Goal: Task Accomplishment & Management: Use online tool/utility

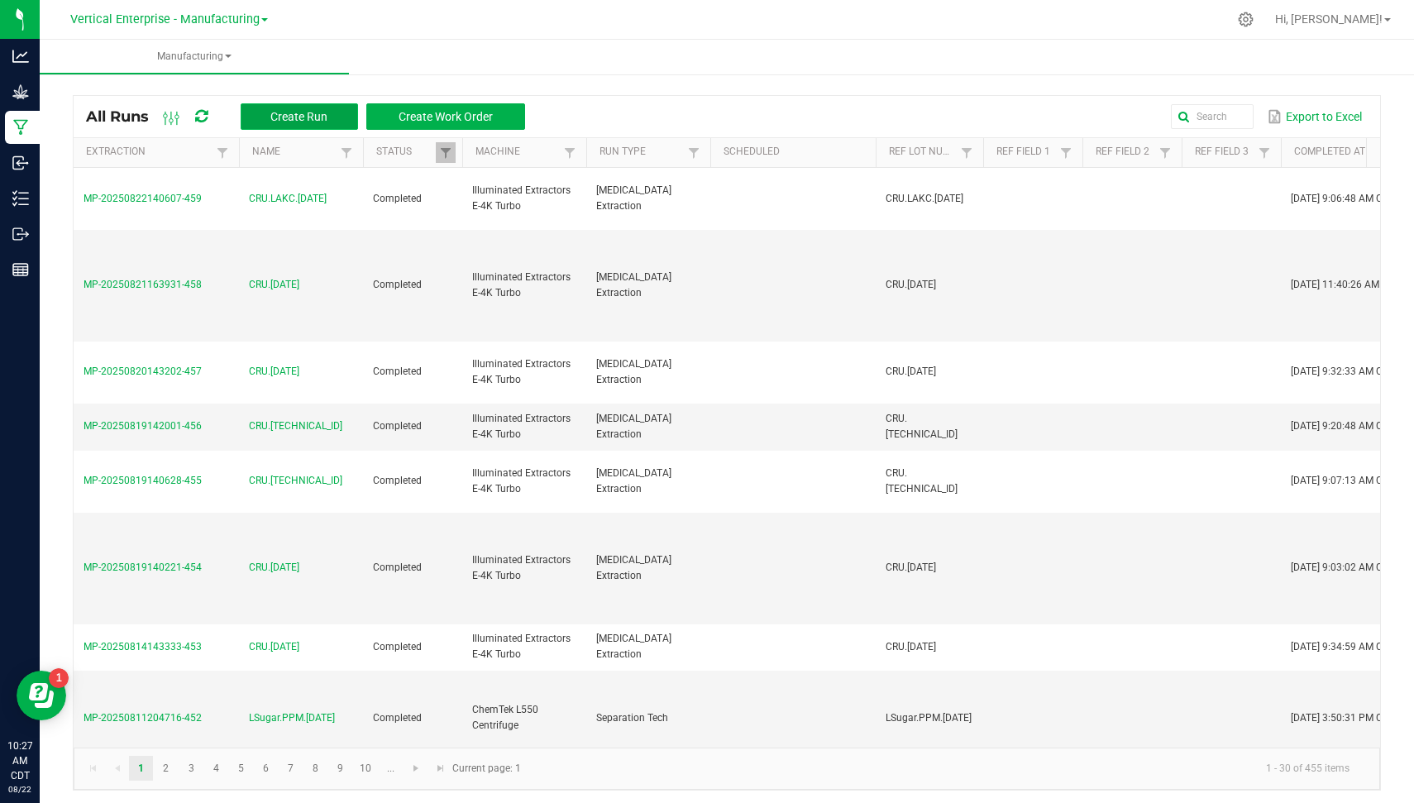
click at [306, 124] on button "Create Run" at bounding box center [299, 116] width 117 height 26
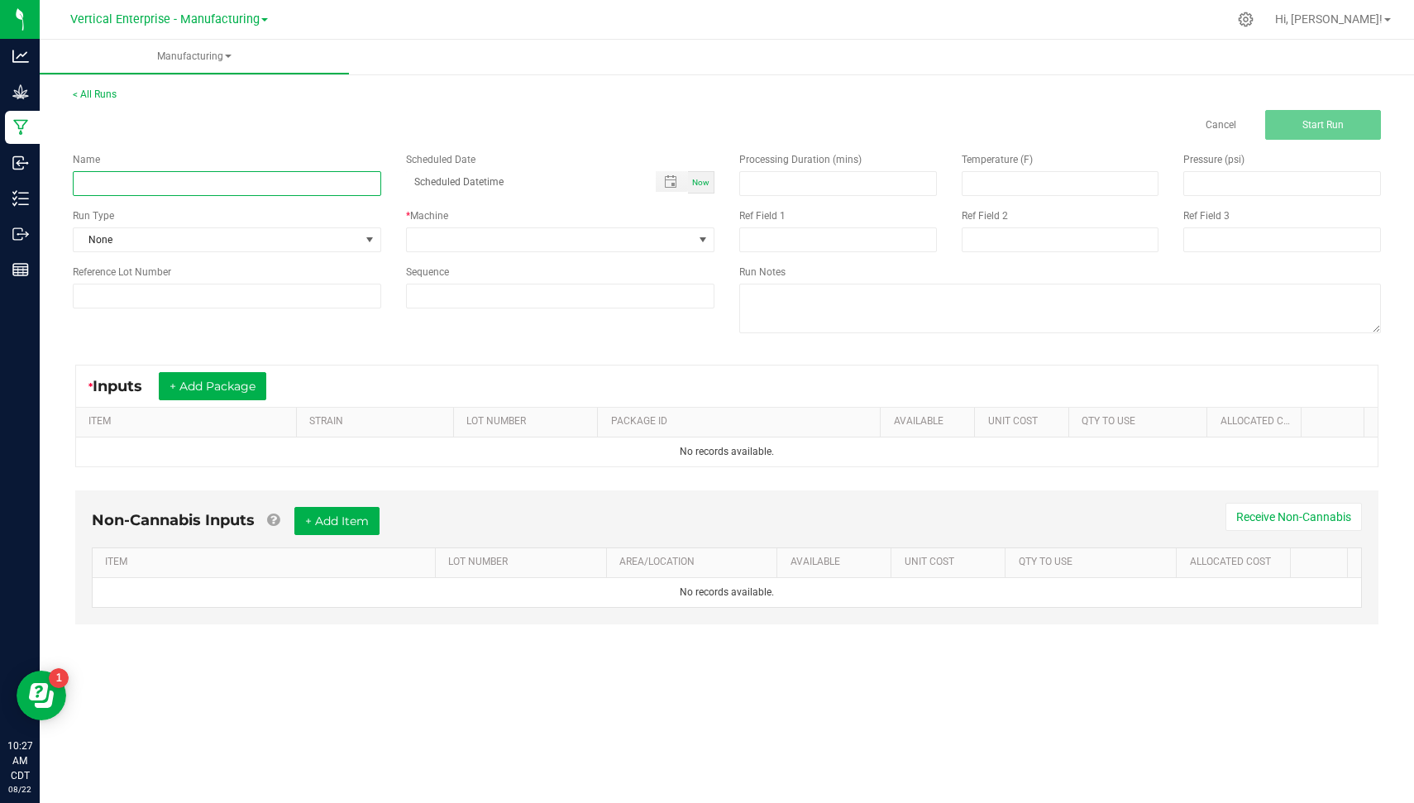
click at [234, 186] on input at bounding box center [227, 183] width 308 height 25
click at [234, 186] on input "MJ.FF.[DATE]" at bounding box center [227, 183] width 308 height 25
type input "MJ.FF.[DATE]"
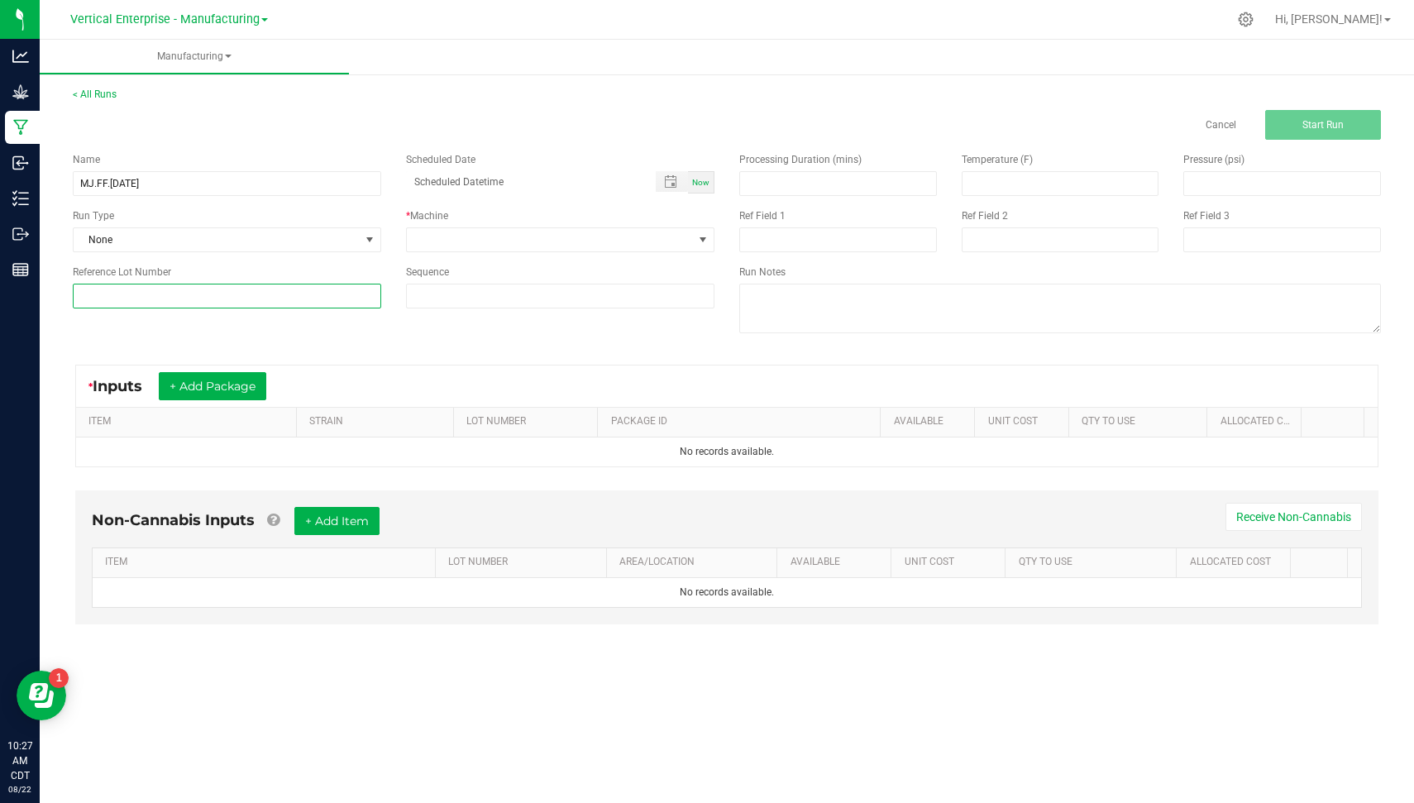
click at [102, 295] on input at bounding box center [227, 296] width 308 height 25
paste input "MJ.FF.[DATE]"
type input "MJ.FF.[DATE]"
click at [168, 244] on span "None" at bounding box center [217, 239] width 286 height 23
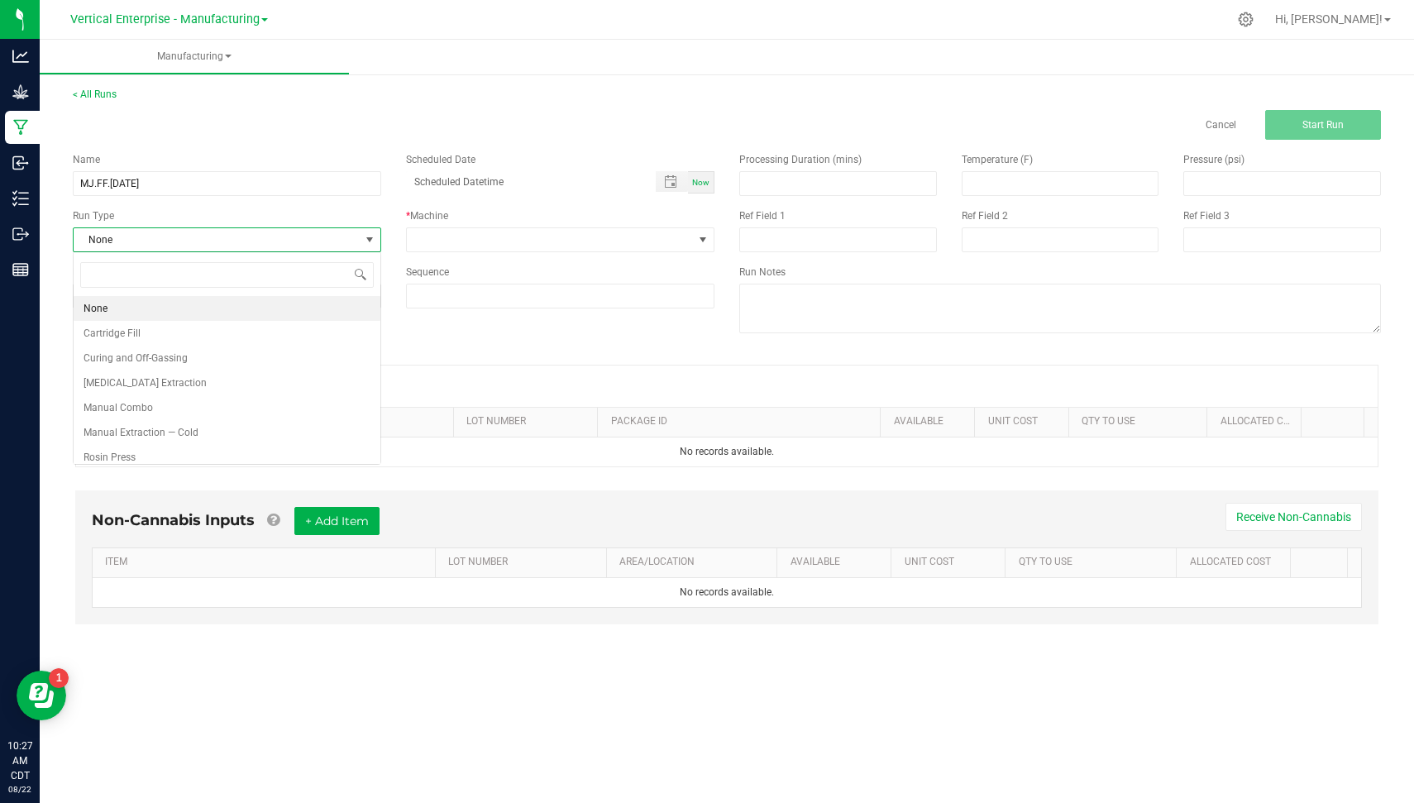
scroll to position [24, 308]
click at [199, 375] on li "[MEDICAL_DATA] Extraction" at bounding box center [227, 382] width 307 height 25
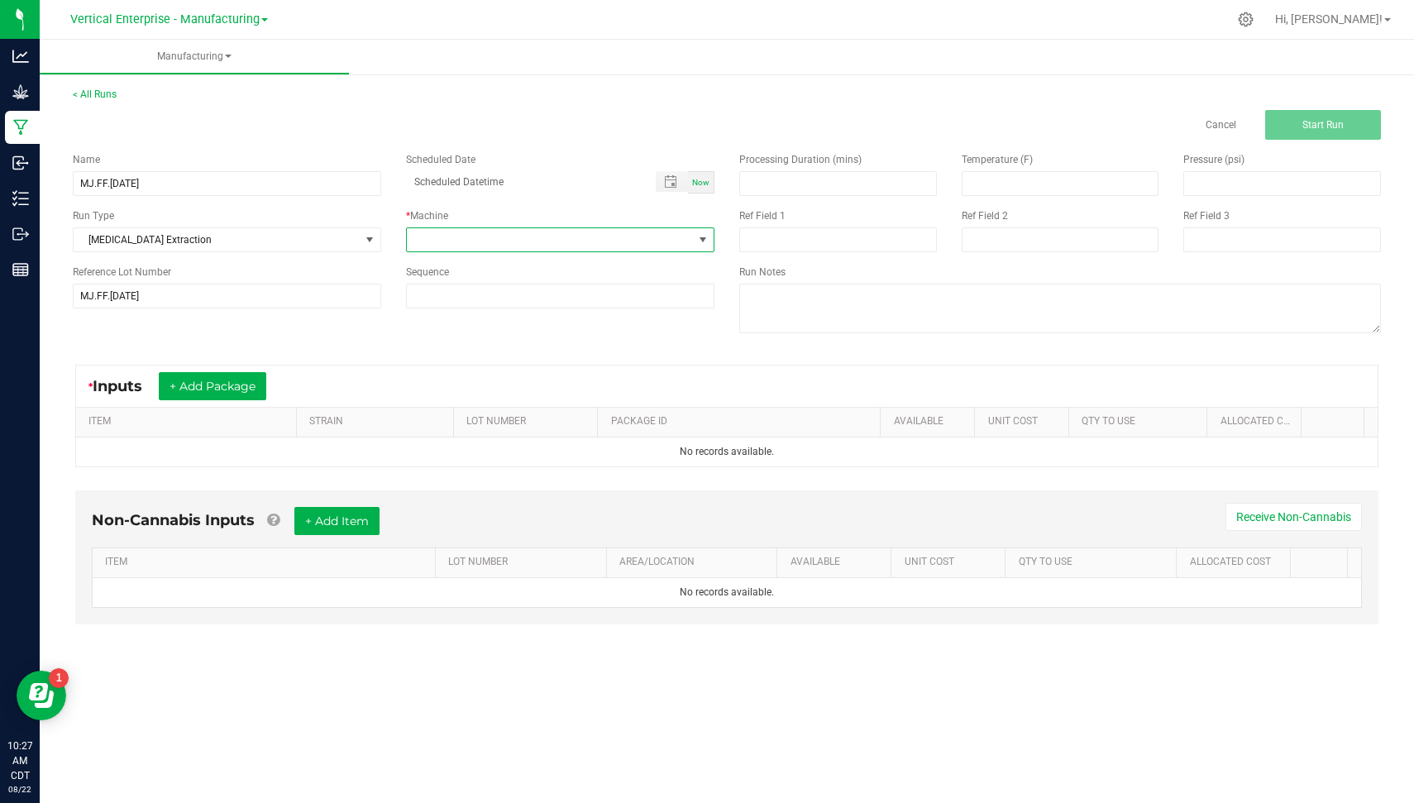
click at [481, 237] on span at bounding box center [550, 239] width 286 height 23
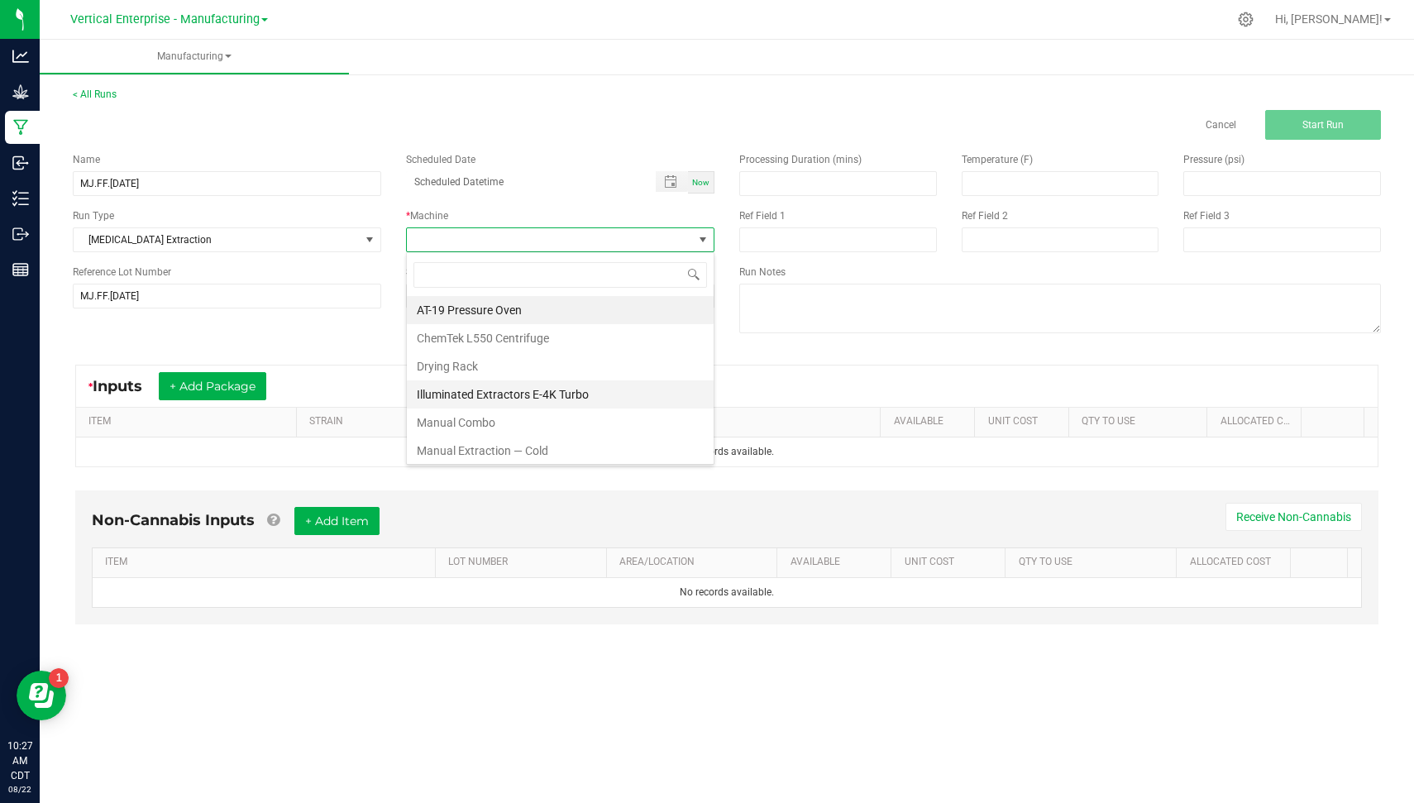
click at [542, 387] on li "Illuminated Extractors E-4K Turbo" at bounding box center [560, 394] width 307 height 28
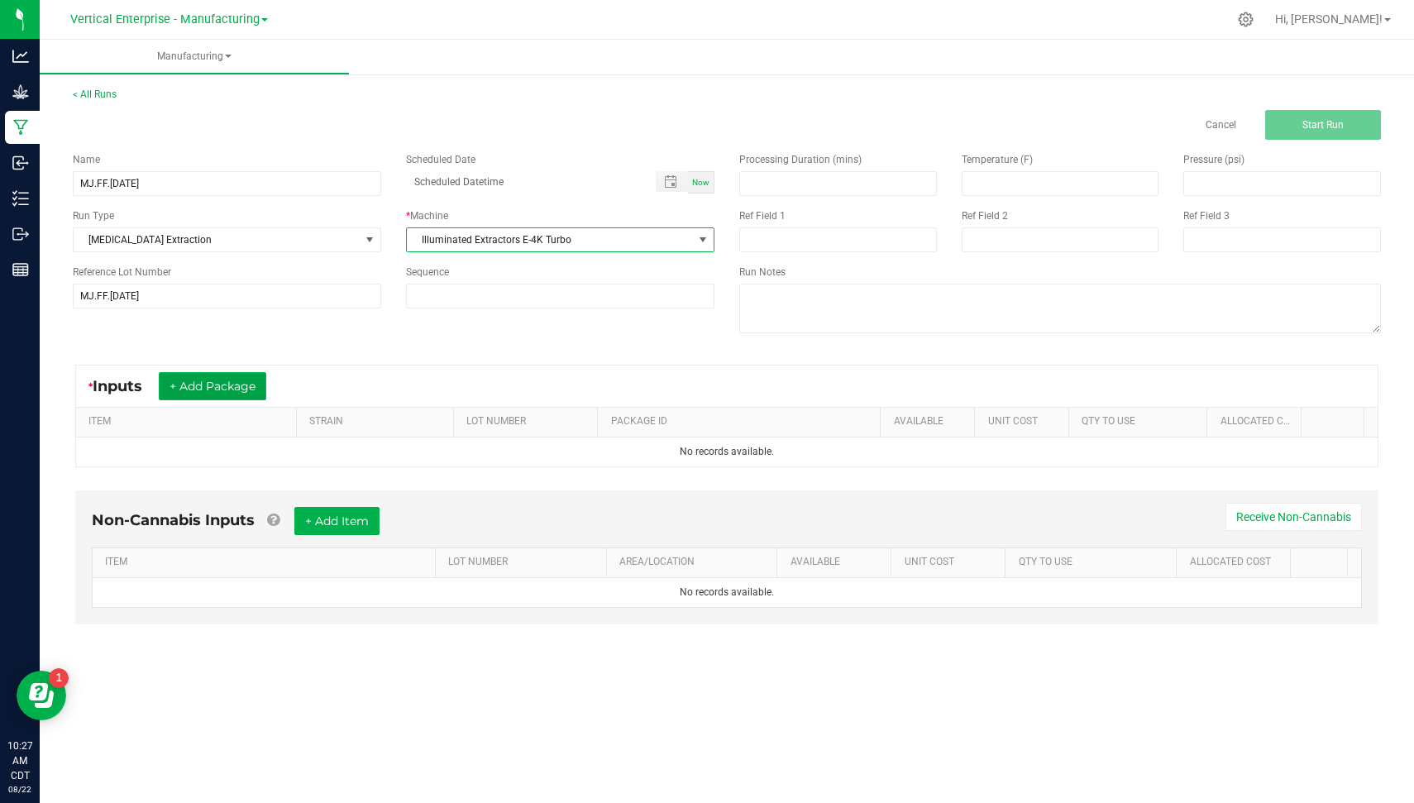
click at [215, 372] on button "+ Add Package" at bounding box center [213, 386] width 108 height 28
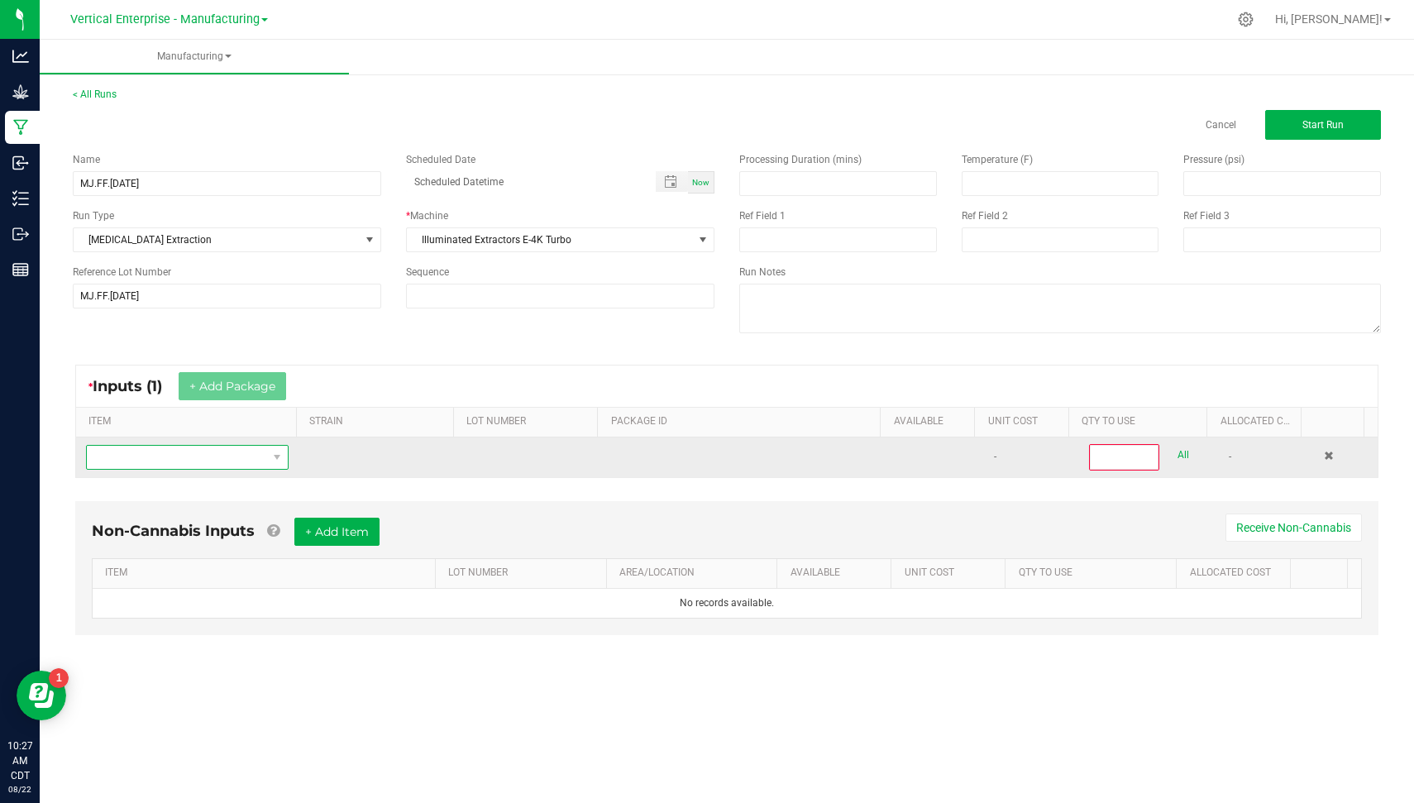
click at [245, 446] on span "NO DATA FOUND" at bounding box center [177, 457] width 180 height 23
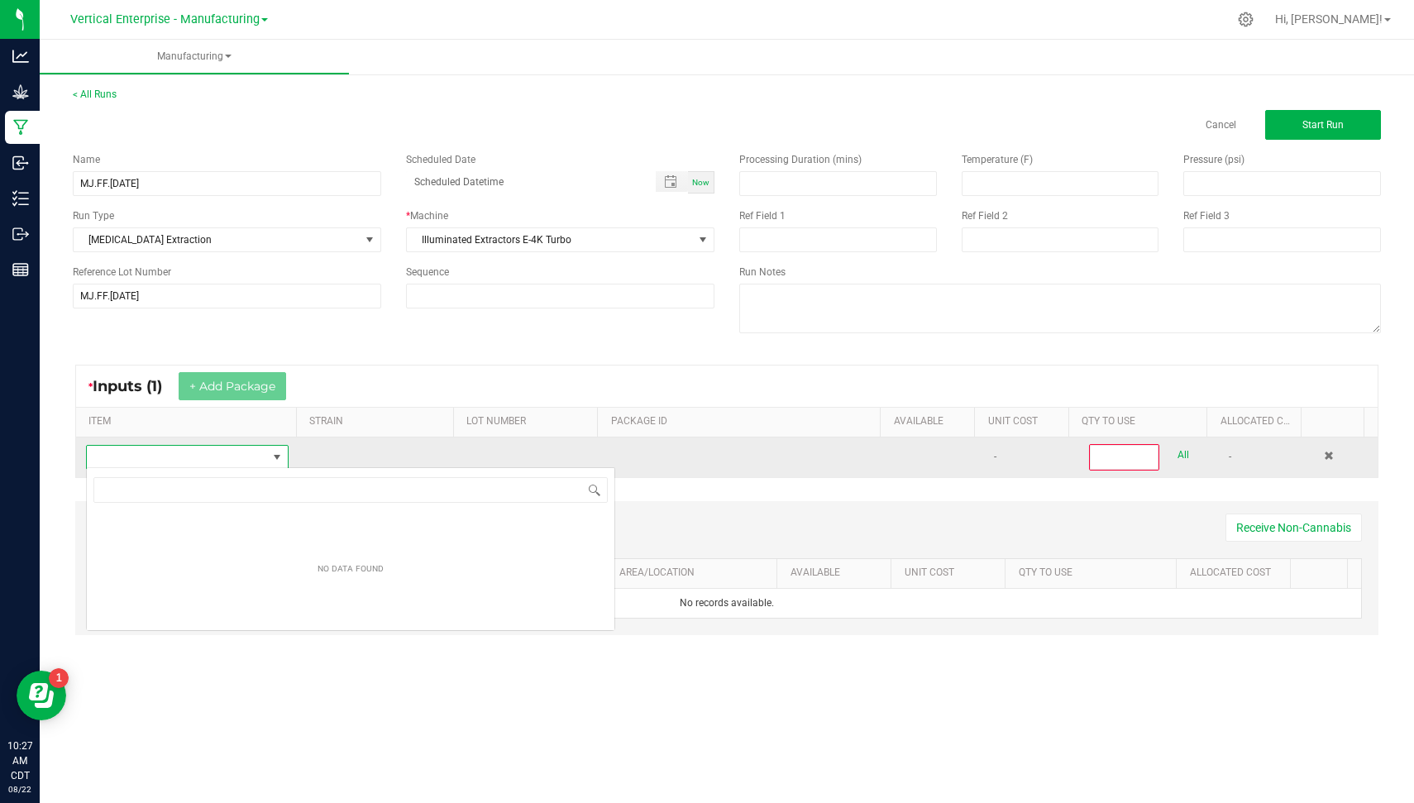
scroll to position [24, 199]
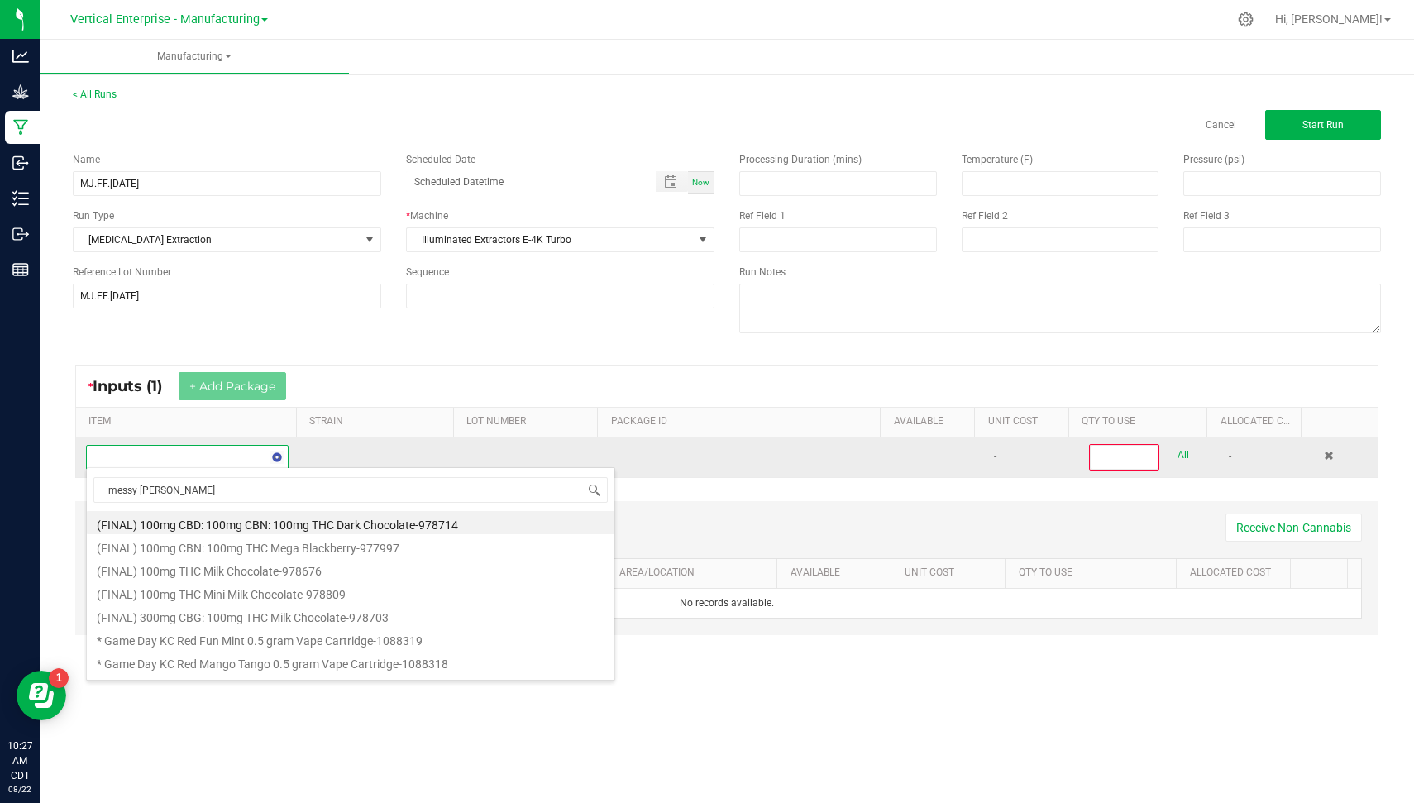
type input "messy [PERSON_NAME]"
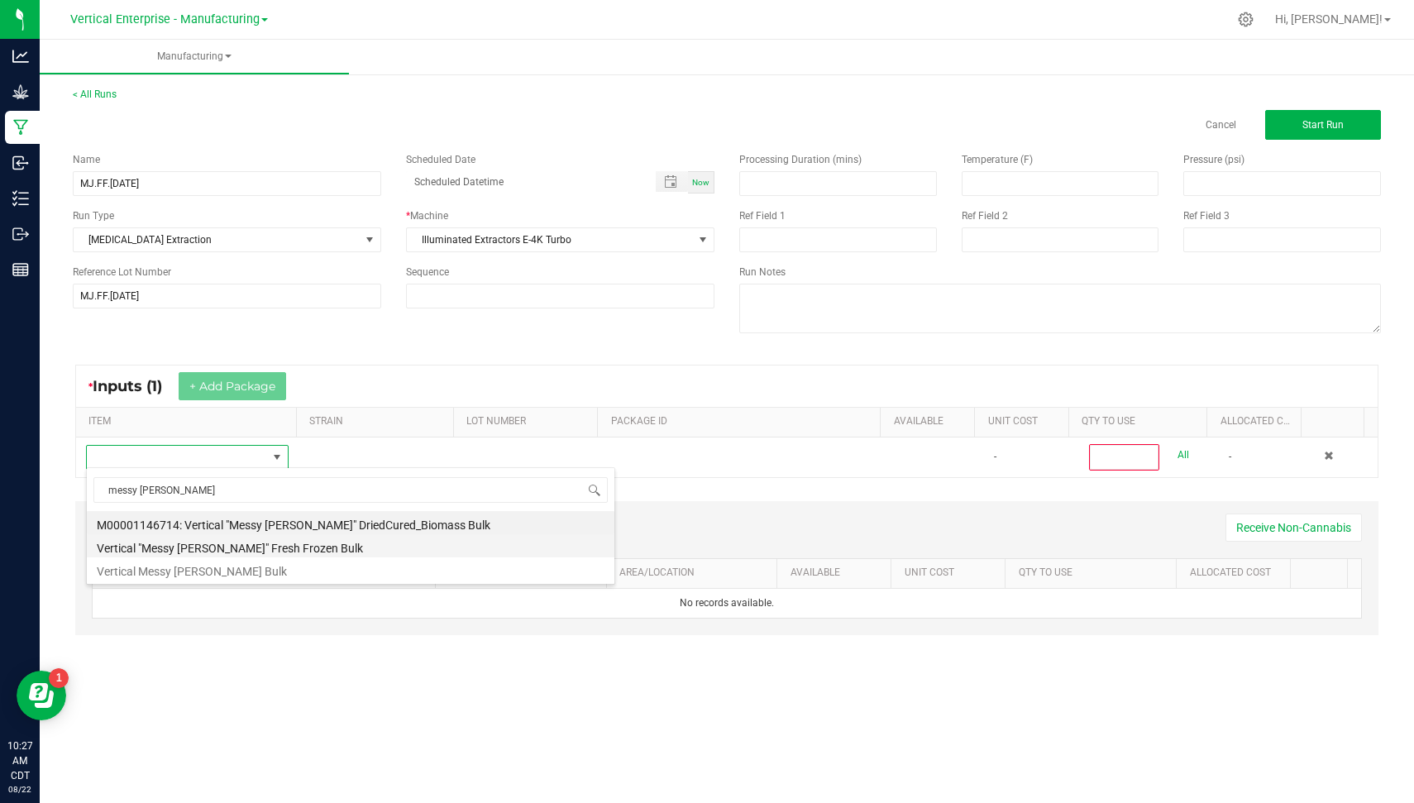
drag, startPoint x: 270, startPoint y: 558, endPoint x: 265, endPoint y: 542, distance: 16.5
click at [265, 511] on ul "M00001146714: Vertical "Messy [PERSON_NAME]" DriedCured_Biomass Bulk Vertical "…" at bounding box center [351, 511] width 528 height 0
click at [265, 542] on li "Vertical "Messy [PERSON_NAME]" Fresh Frozen Bulk" at bounding box center [351, 545] width 528 height 23
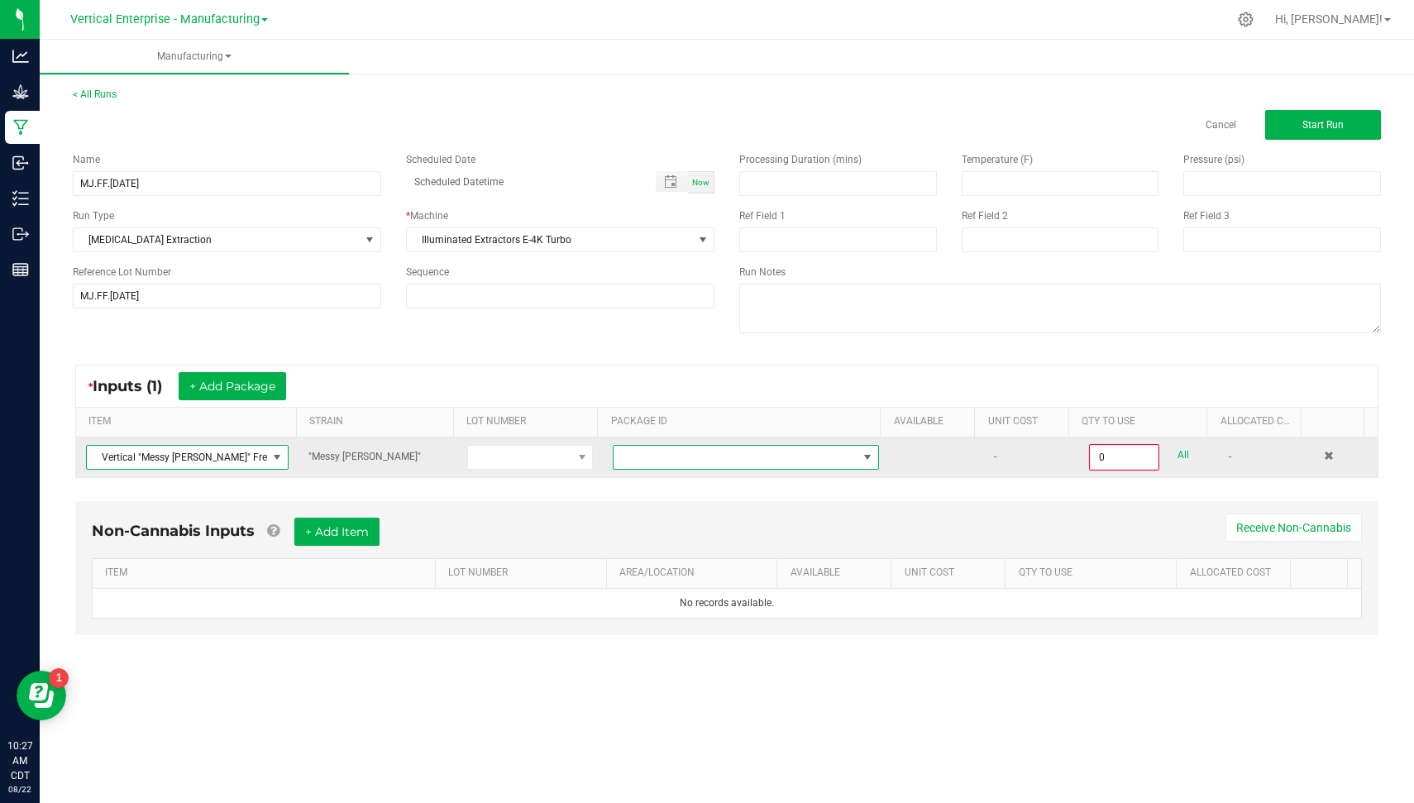
click at [861, 452] on span at bounding box center [867, 457] width 13 height 13
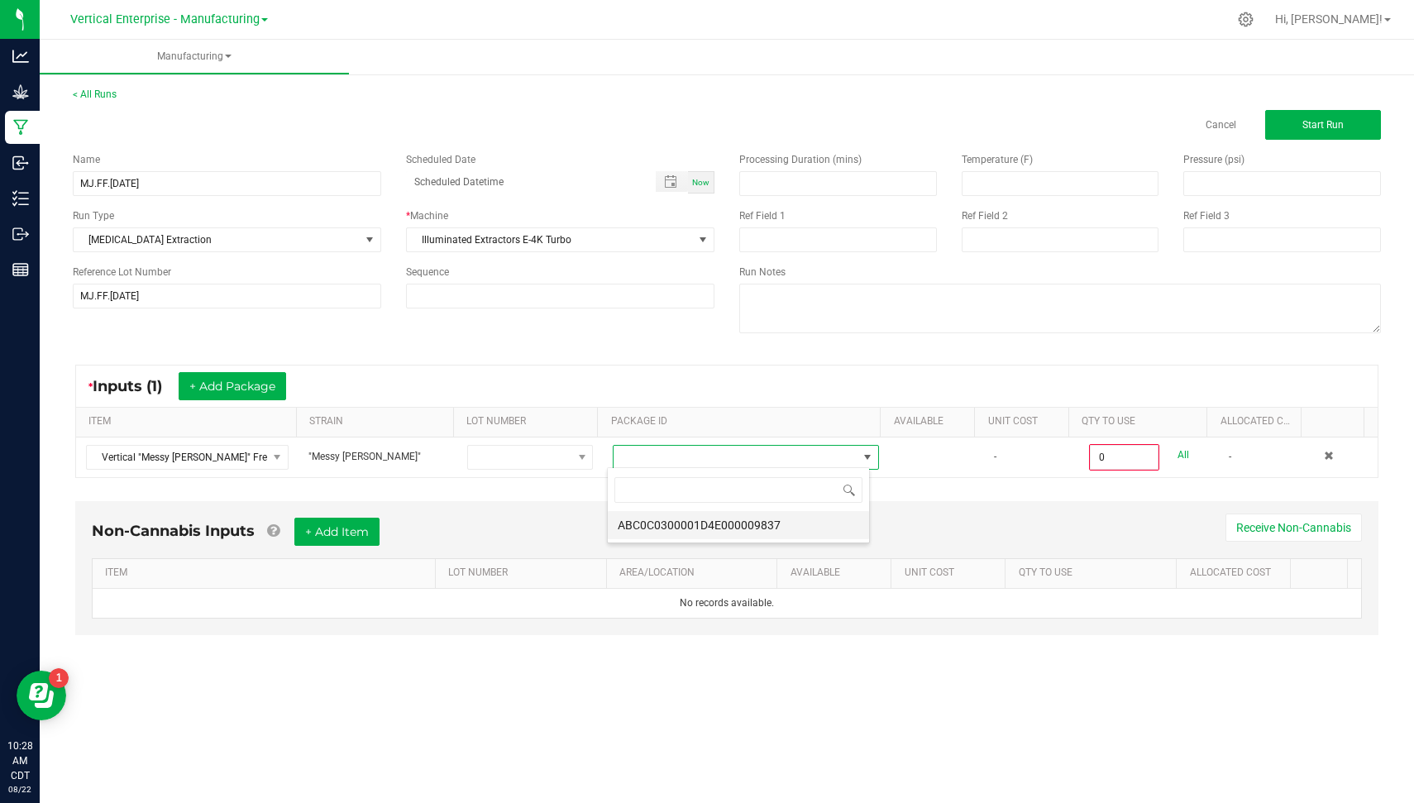
click at [770, 519] on li "ABC0C0300001D4E000009837" at bounding box center [738, 525] width 261 height 28
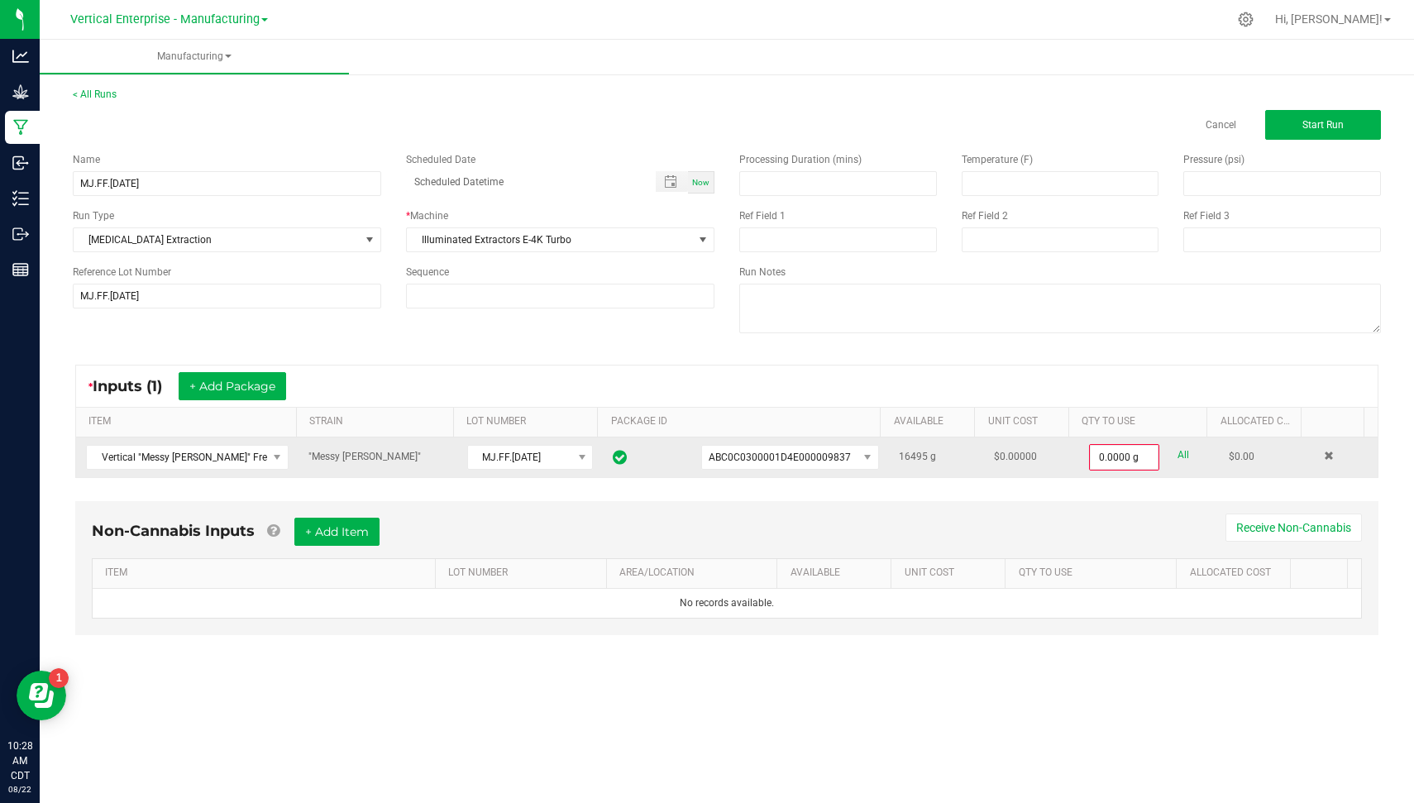
click at [1178, 447] on link "All" at bounding box center [1184, 455] width 12 height 22
type input "16495.0000 g"
click at [1310, 135] on button "Start Run" at bounding box center [1323, 125] width 116 height 30
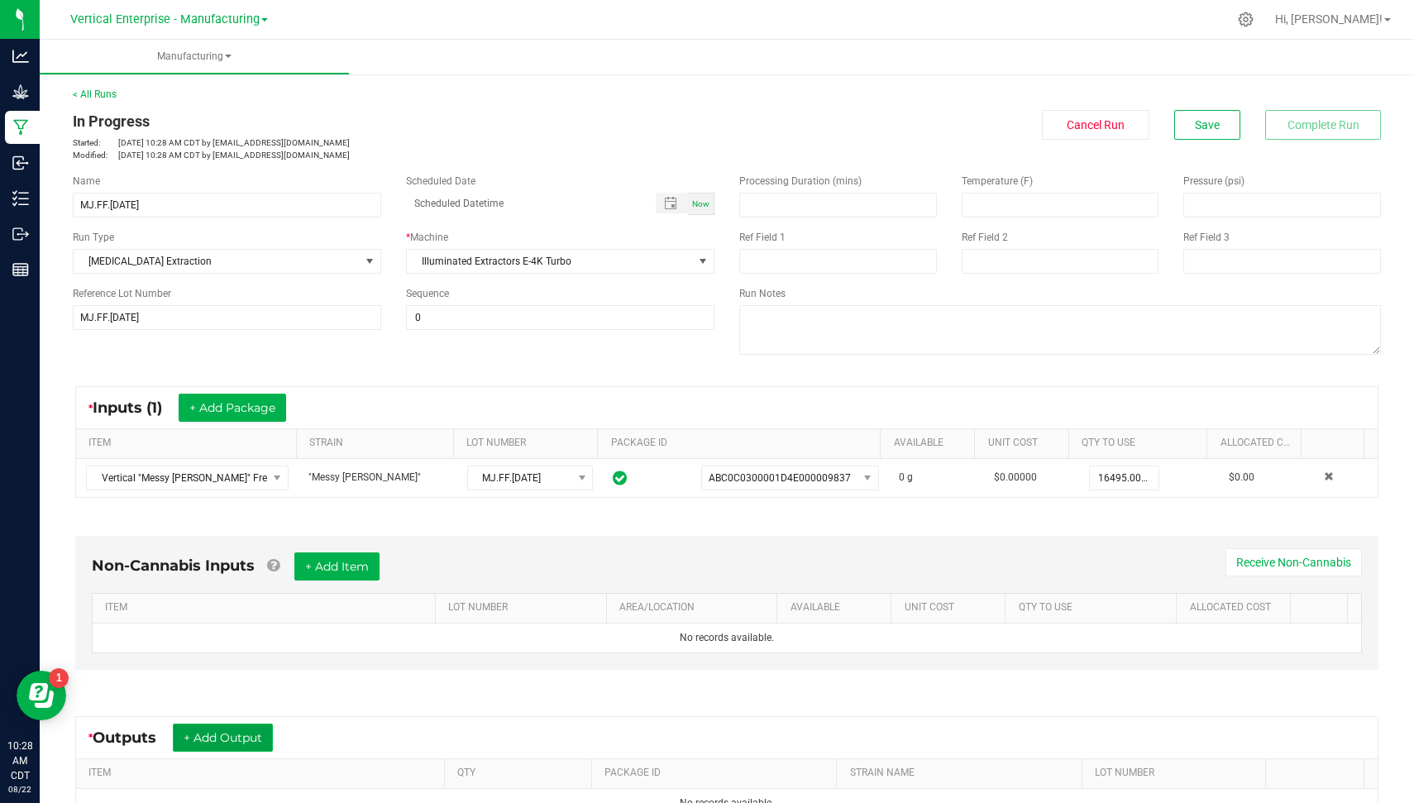
click at [227, 733] on button "+ Add Output" at bounding box center [223, 738] width 100 height 28
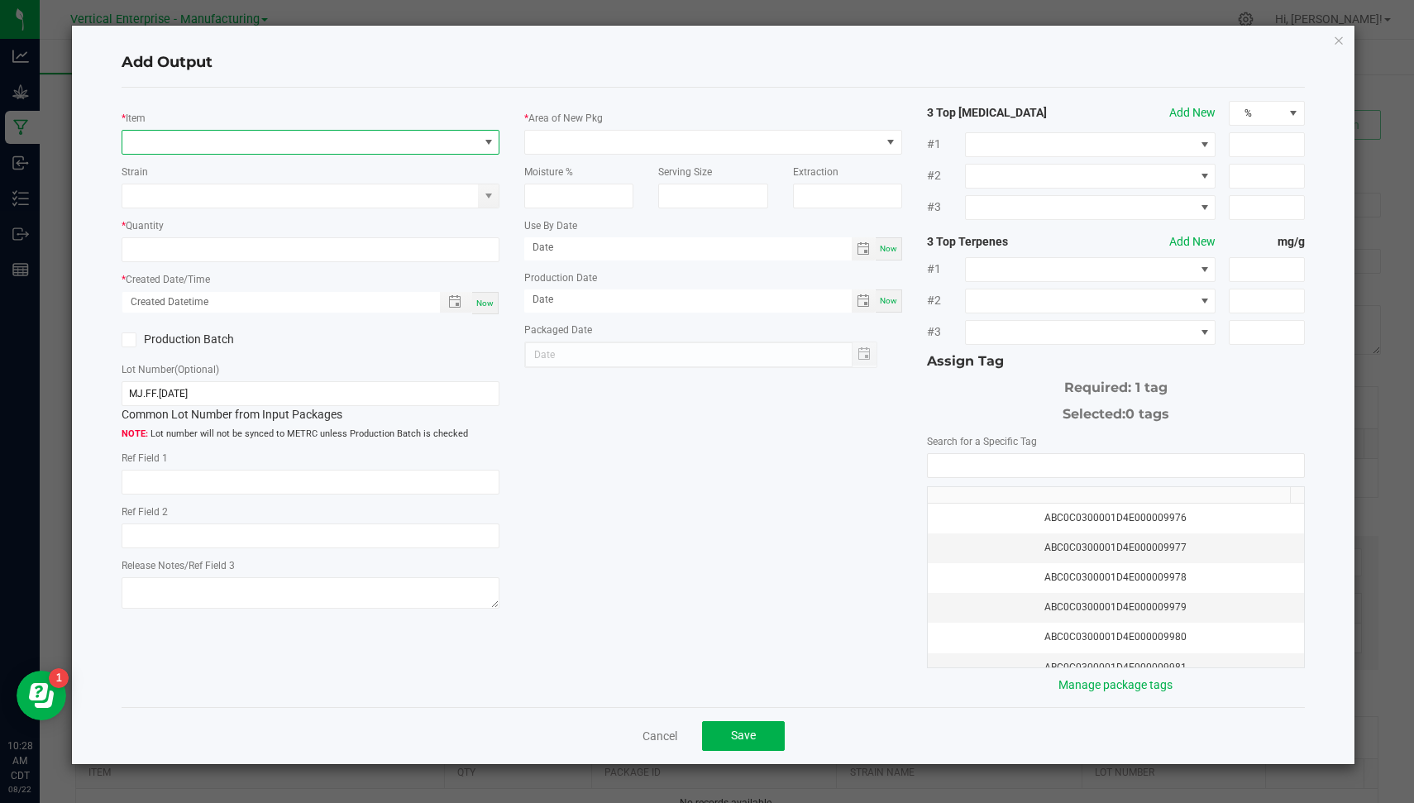
click at [411, 137] on span "NO DATA FOUND" at bounding box center [300, 142] width 356 height 23
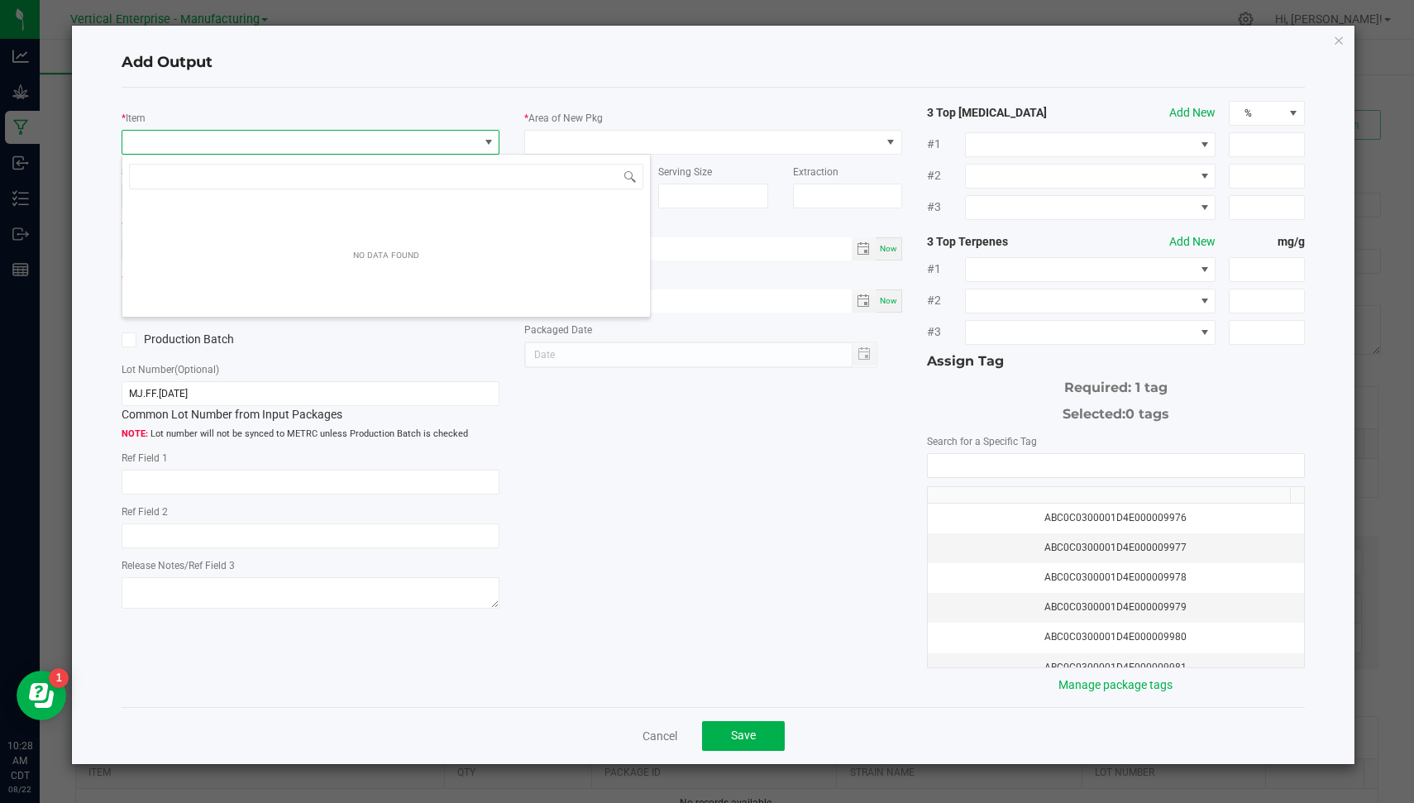
scroll to position [24, 378]
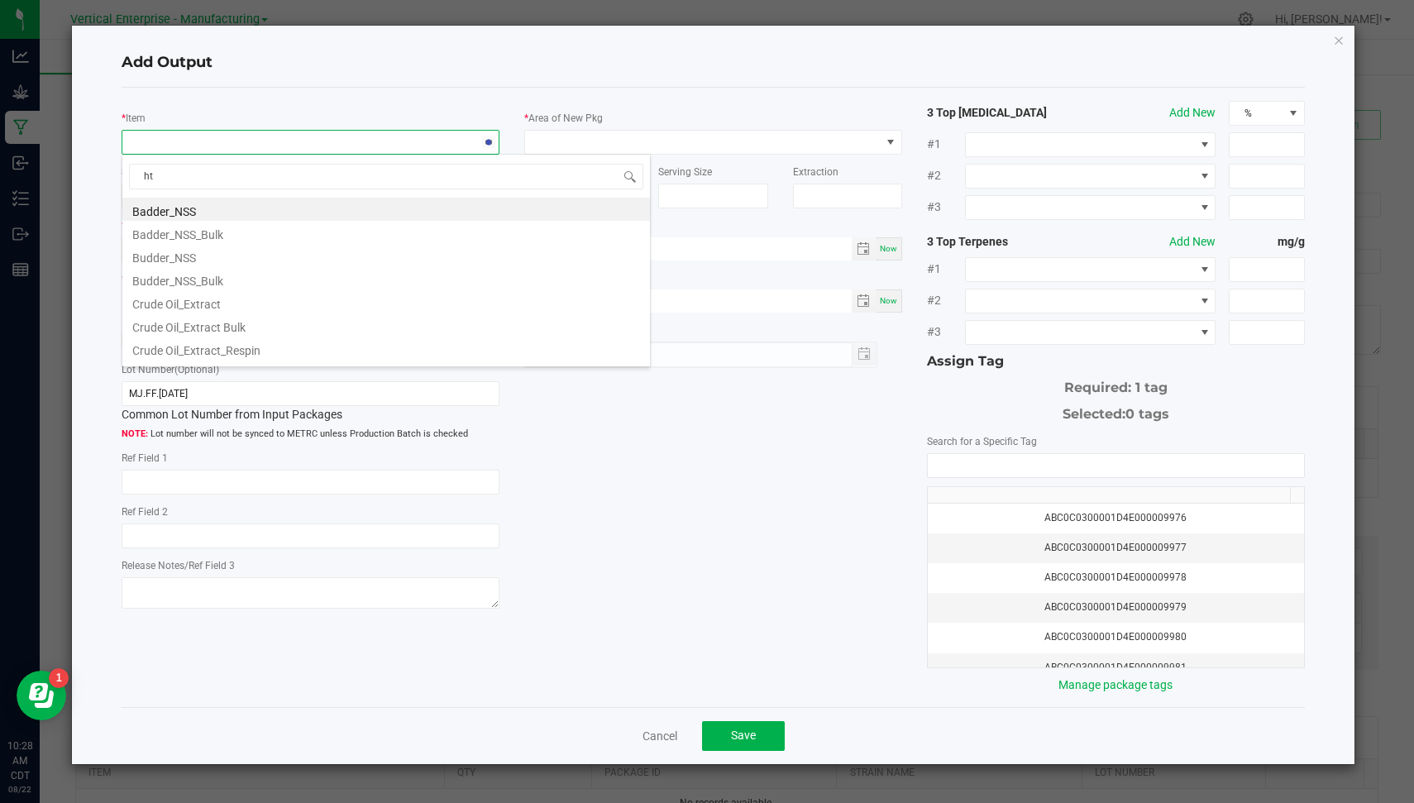
type input "hte"
click at [274, 213] on li "HTE_NSS Bulk" at bounding box center [386, 209] width 528 height 23
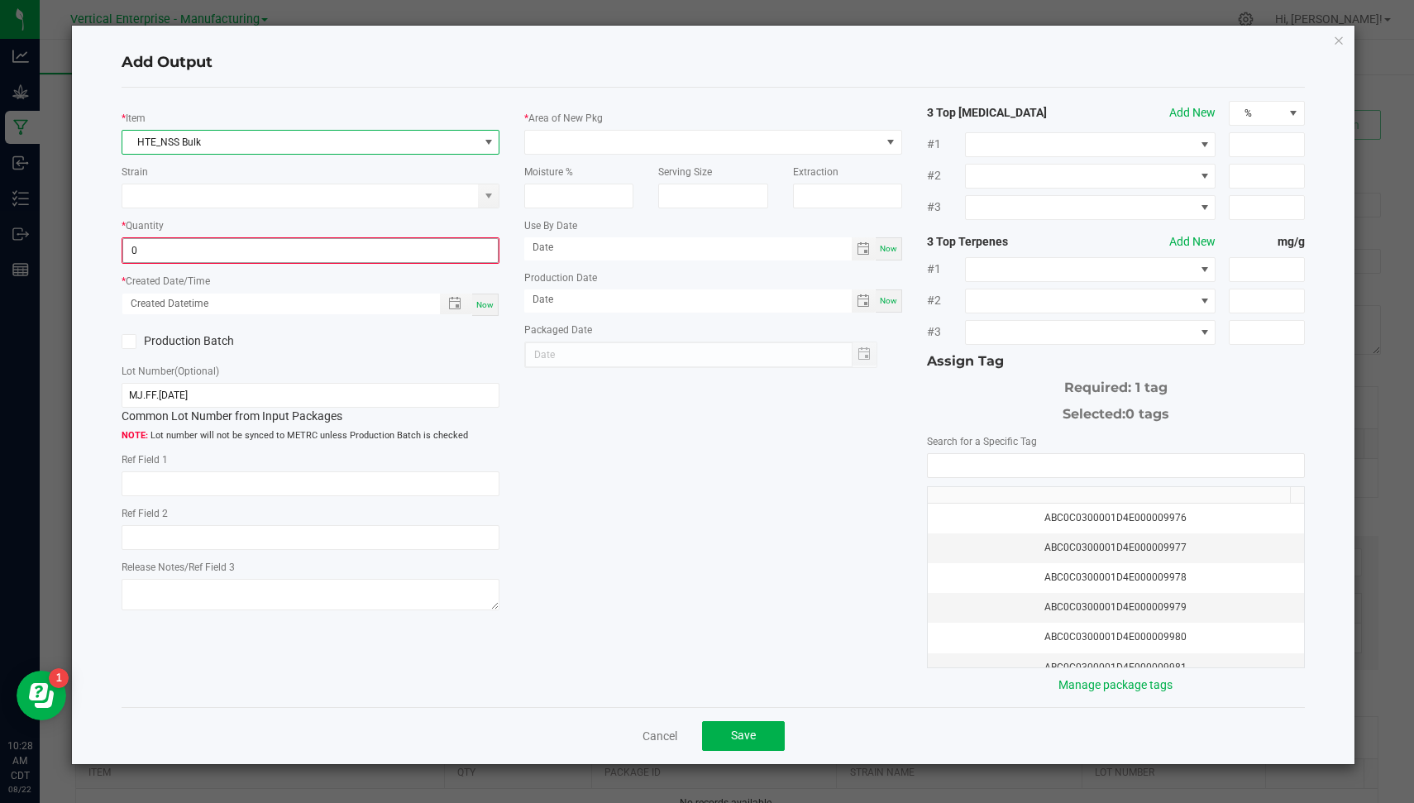
click at [229, 242] on input "0" at bounding box center [310, 250] width 375 height 23
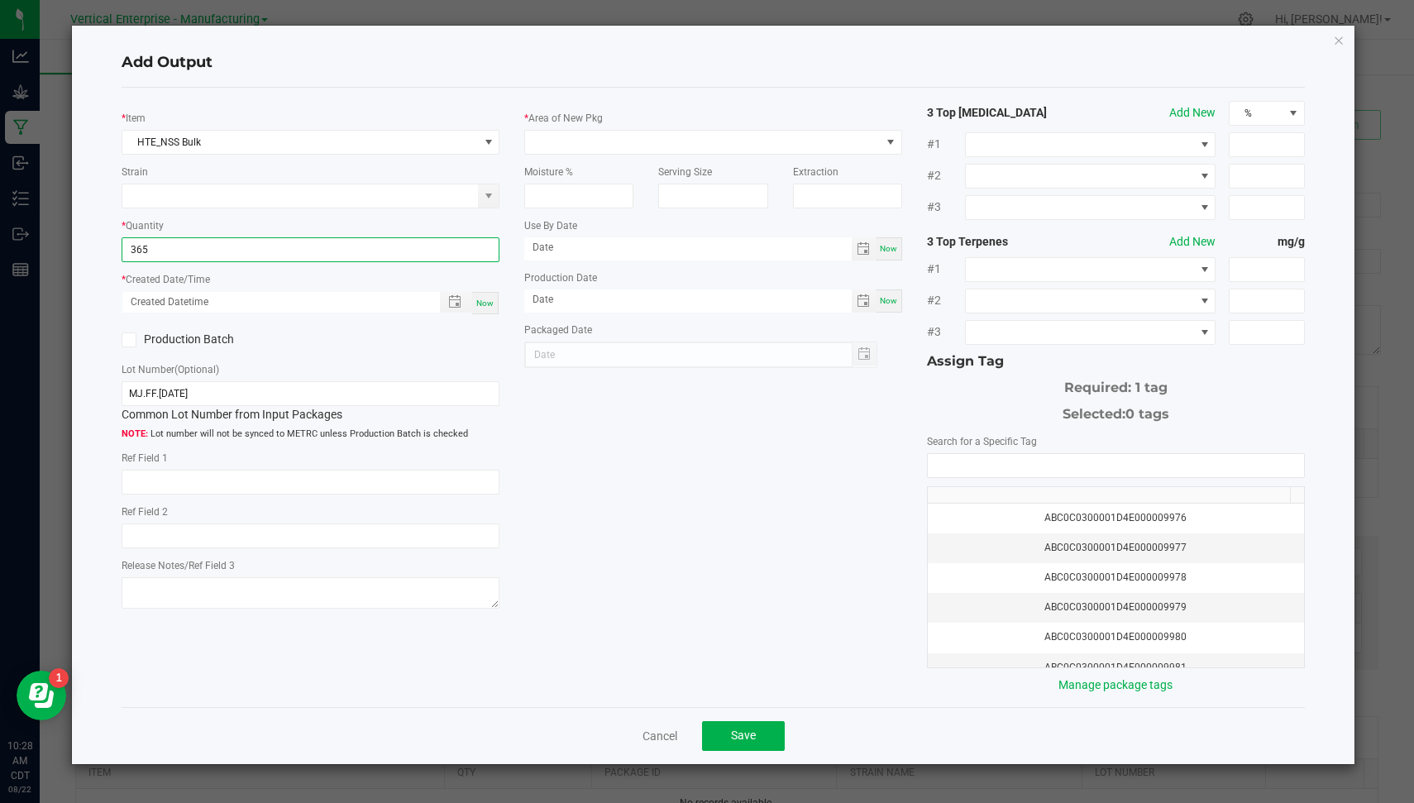
type input "365.0000 g"
click at [493, 301] on span "Now" at bounding box center [484, 303] width 17 height 9
type input "[DATE] 10:28 AM"
type input "[DATE]"
click at [197, 336] on label "Production Batch" at bounding box center [210, 339] width 176 height 17
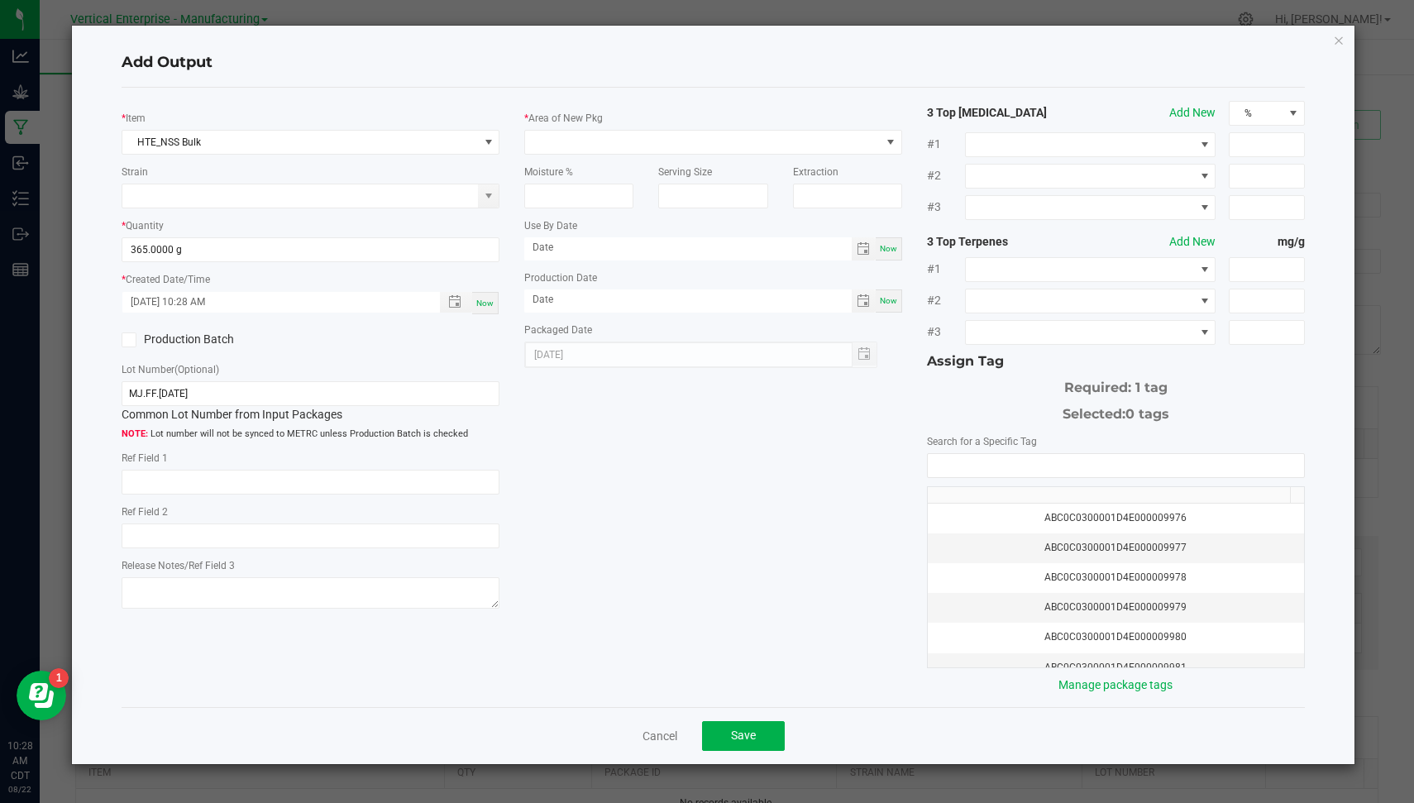
click at [0, 0] on input "Production Batch" at bounding box center [0, 0] width 0 height 0
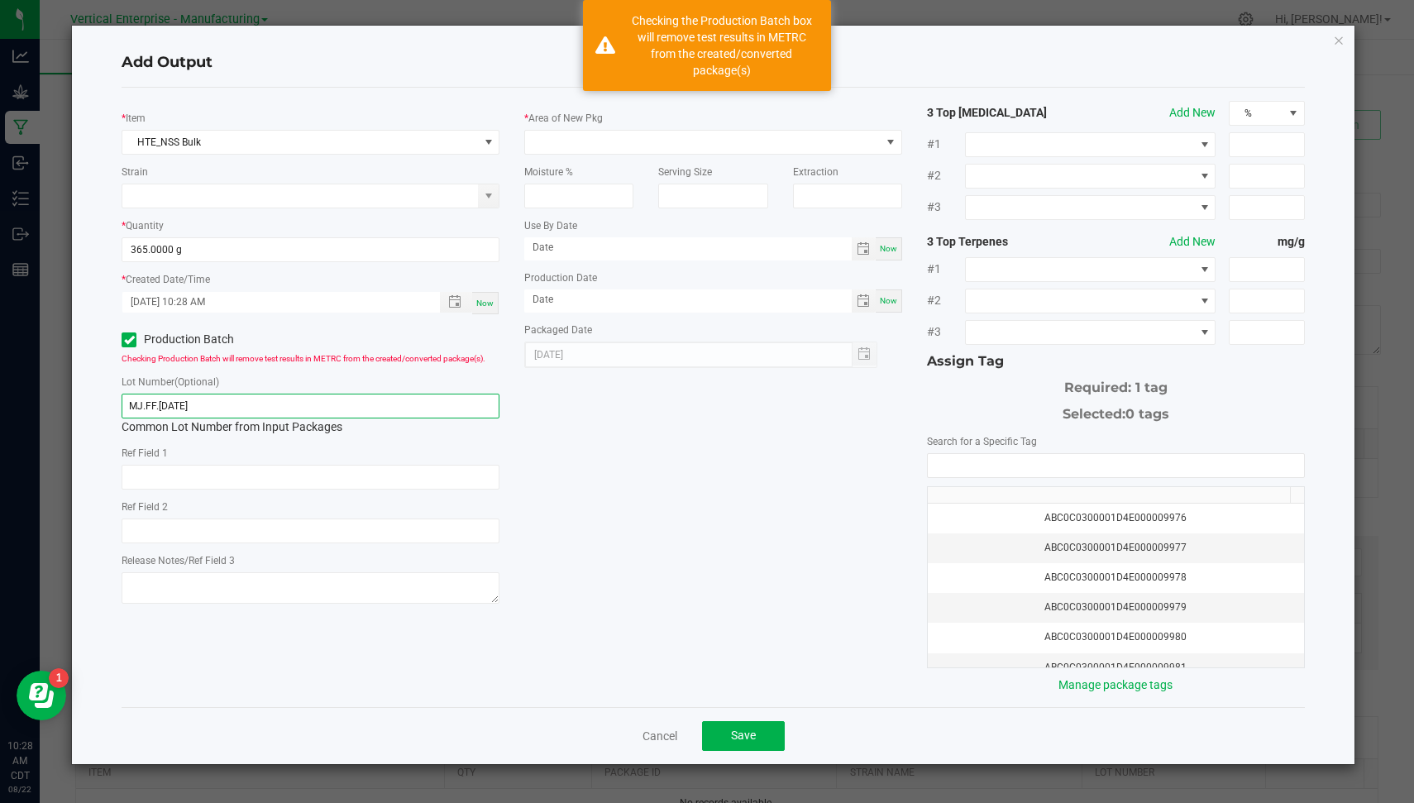
click at [232, 410] on input "MJ.FF.[DATE]" at bounding box center [311, 406] width 378 height 25
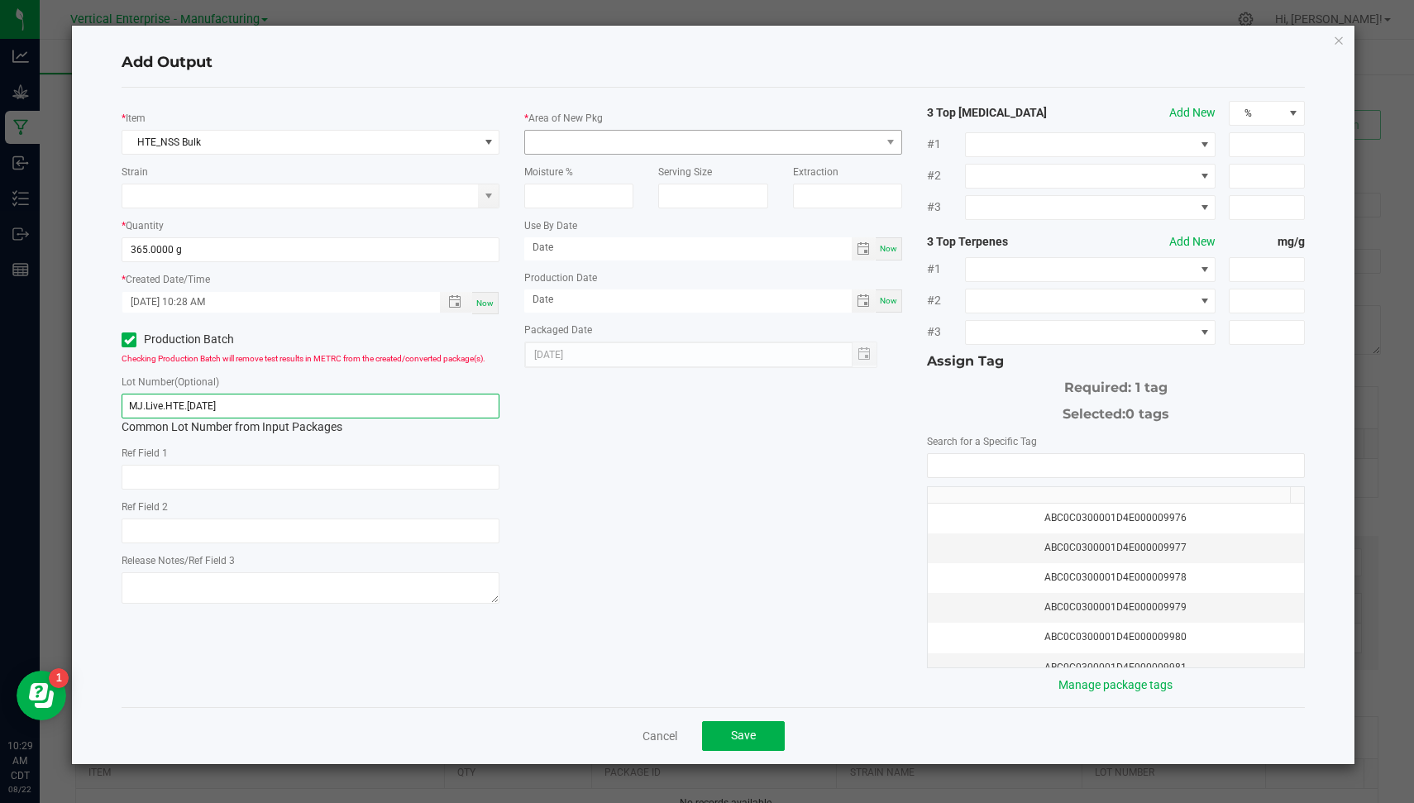
type input "MJ.Live.HTE.[DATE]"
click at [622, 137] on span at bounding box center [703, 142] width 356 height 23
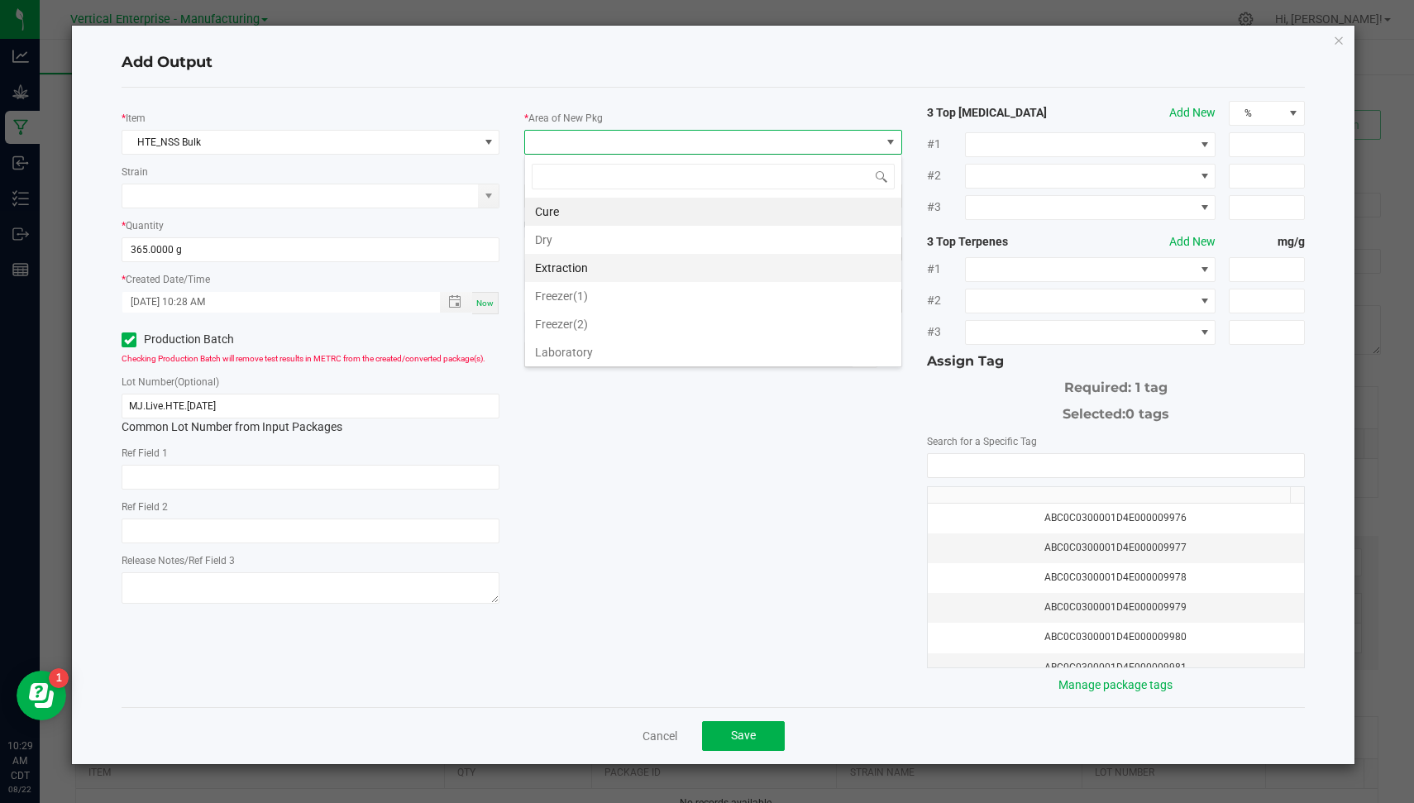
click at [608, 265] on li "Extraction" at bounding box center [713, 268] width 376 height 28
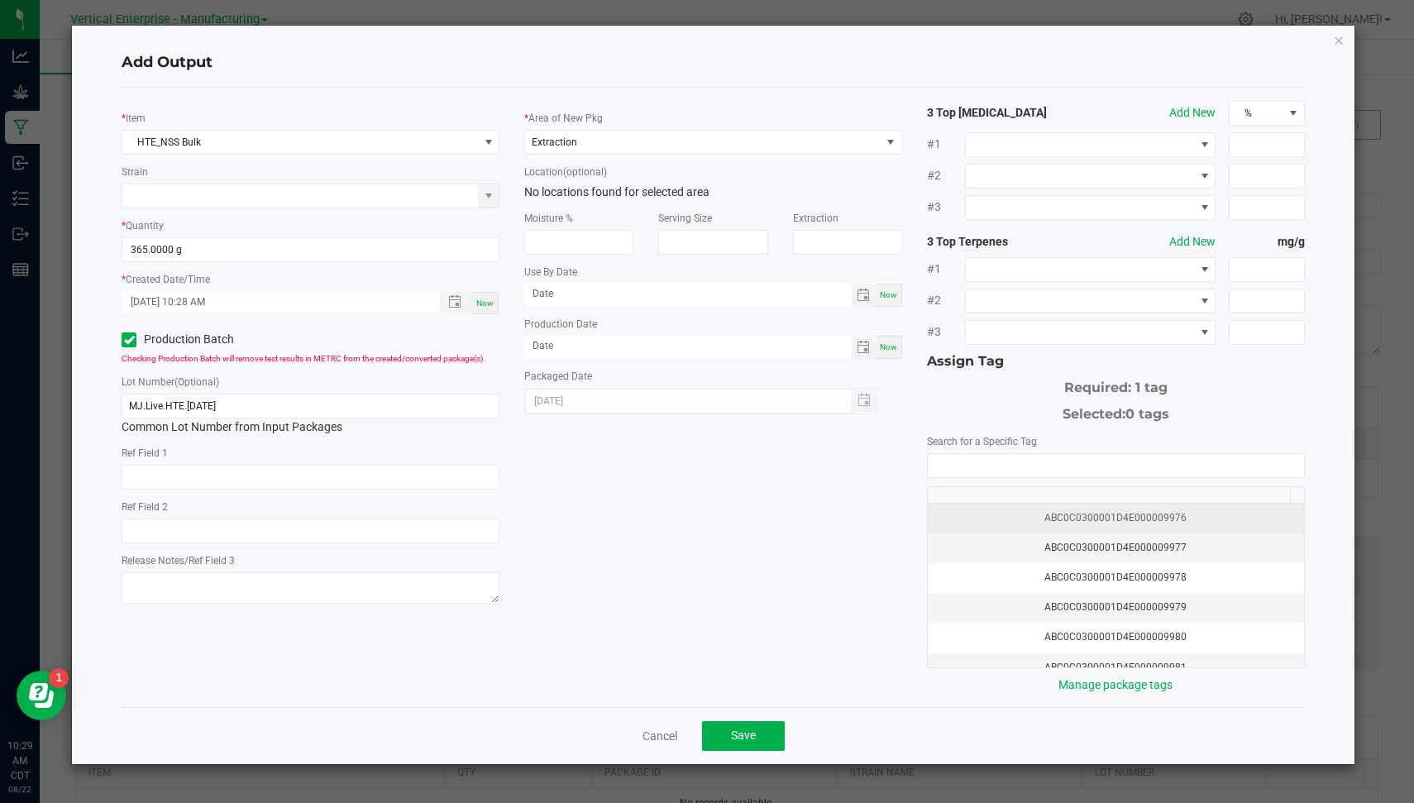
click at [1050, 510] on div "ABC0C0300001D4E000009976" at bounding box center [1116, 518] width 356 height 16
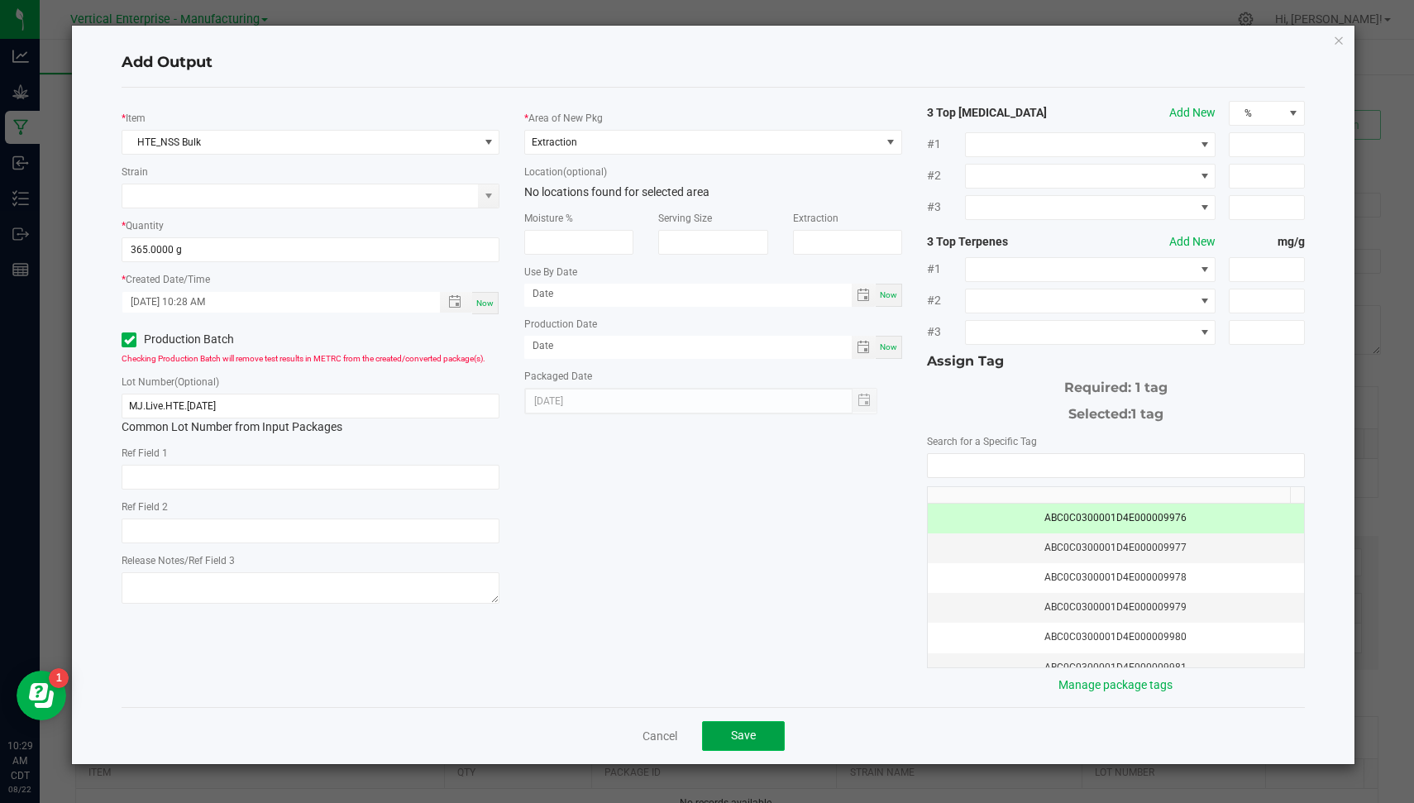
click at [752, 721] on button "Save" at bounding box center [743, 736] width 83 height 30
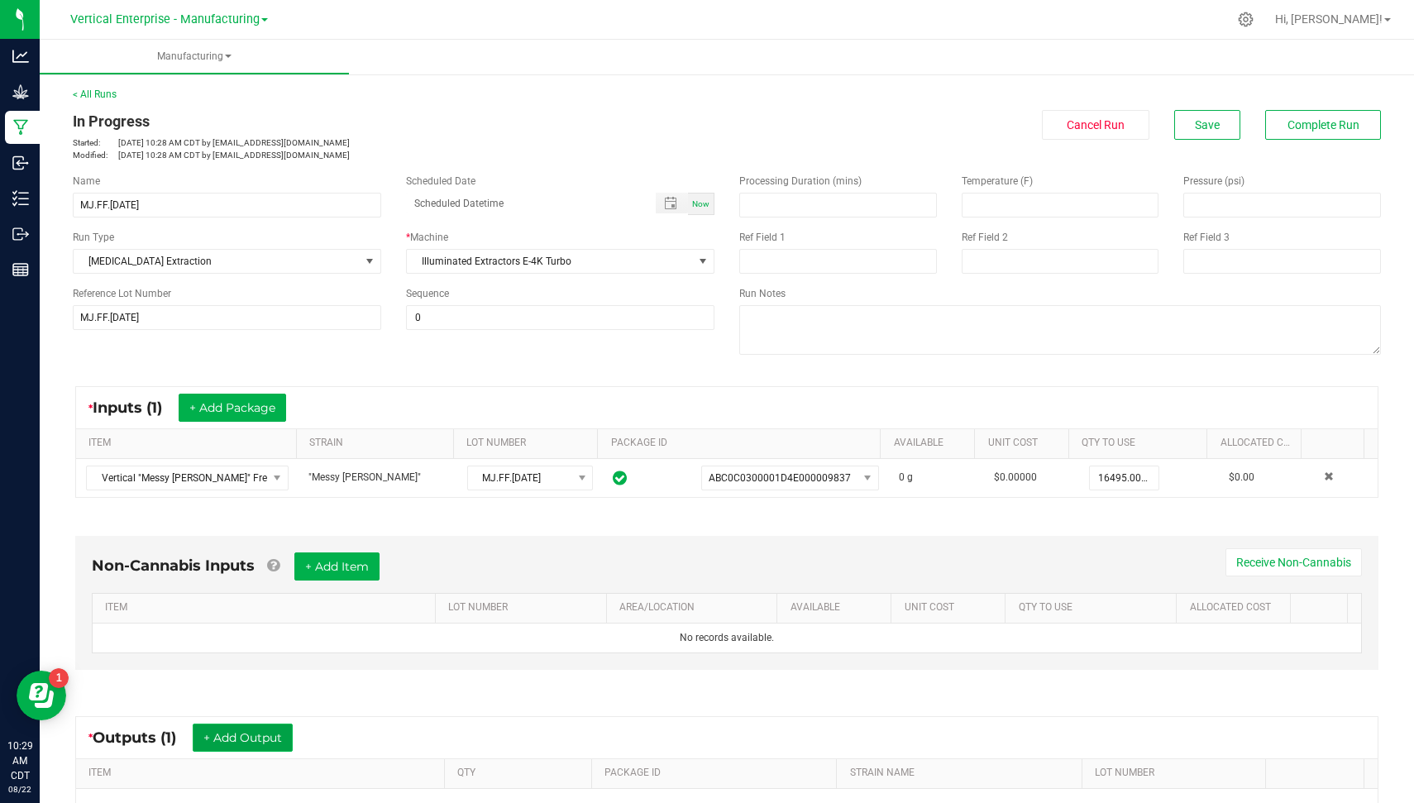
click at [265, 726] on button "+ Add Output" at bounding box center [243, 738] width 100 height 28
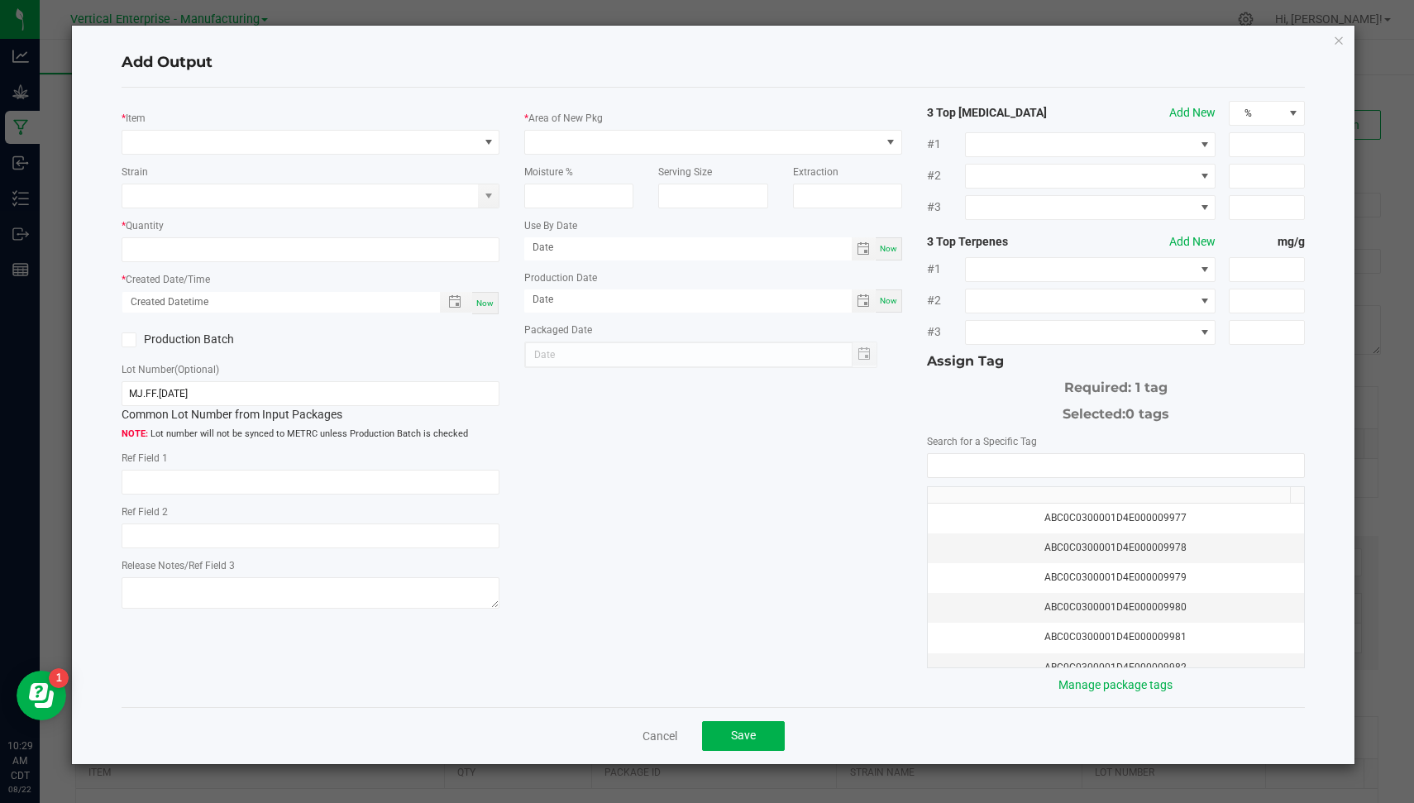
click at [373, 165] on div "Strain" at bounding box center [311, 185] width 378 height 45
click at [368, 157] on div "* Item Strain * Quantity * Created Date/Time Now Production Batch Lot Number (O…" at bounding box center [310, 358] width 403 height 514
click at [366, 147] on span "NO DATA FOUND" at bounding box center [300, 142] width 356 height 23
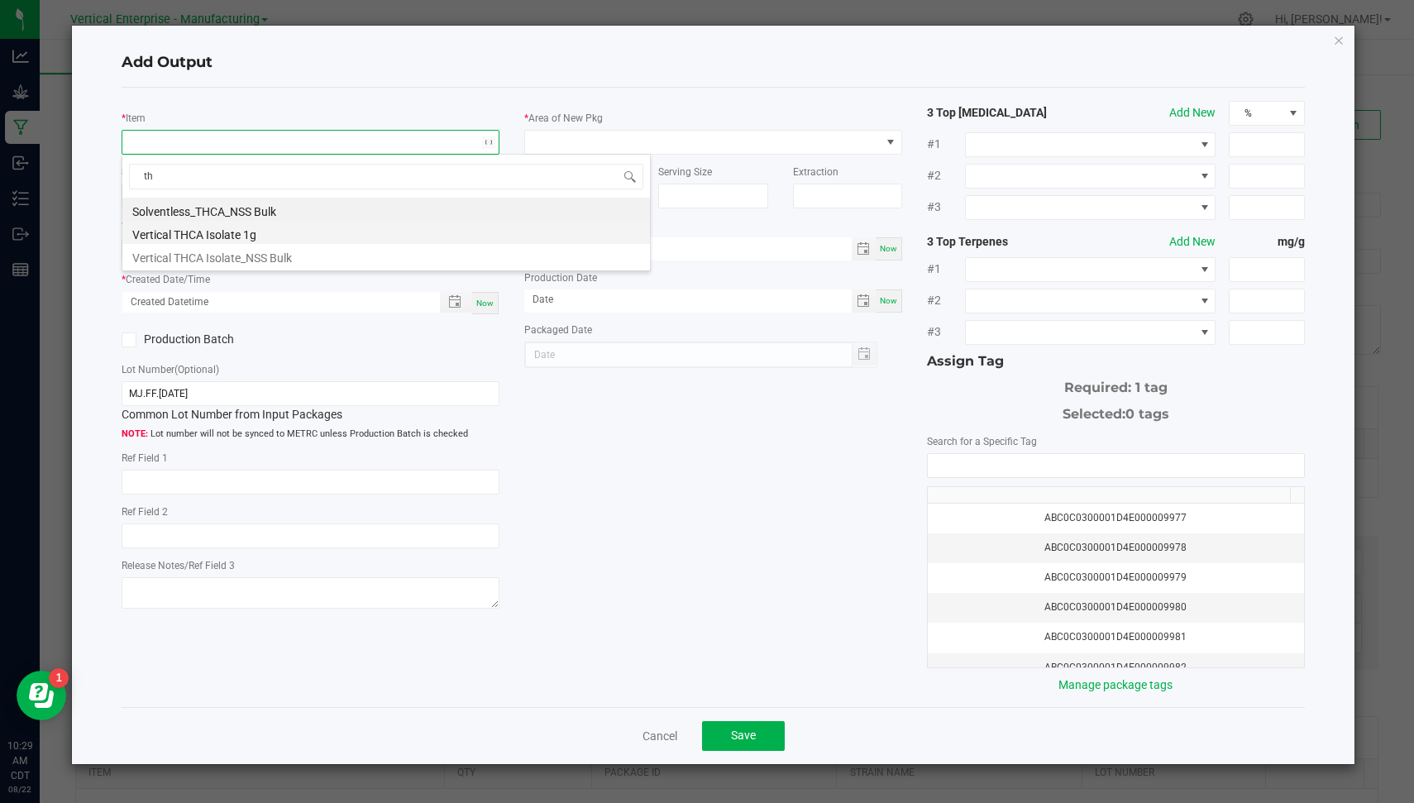
type input "t"
type input "isol"
click at [303, 227] on li "Vertical THCA Isolate_NSS Bulk" at bounding box center [386, 232] width 528 height 23
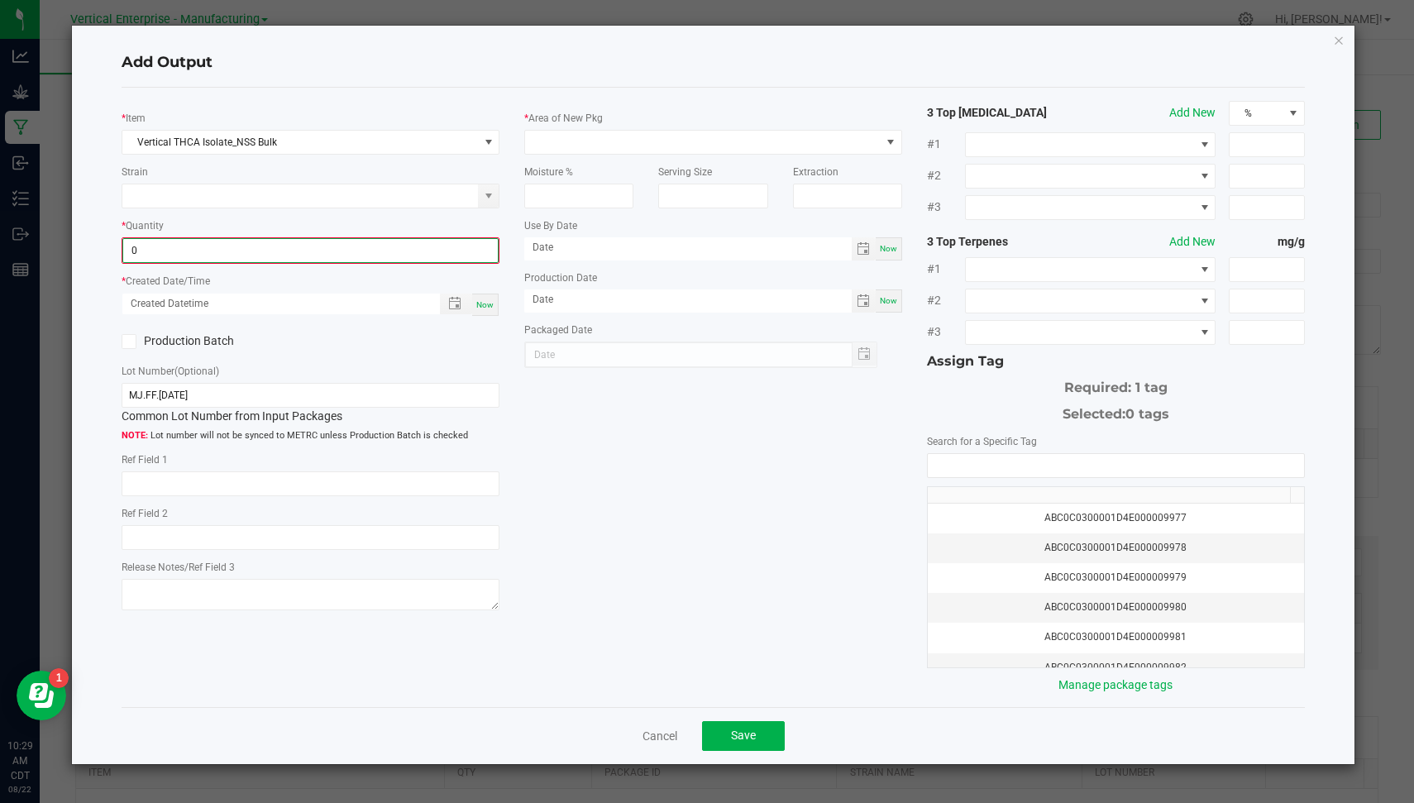
click at [273, 244] on input "0" at bounding box center [310, 250] width 375 height 23
type input "0"
type input "156.0000 g"
click at [485, 301] on span "Now" at bounding box center [484, 303] width 17 height 9
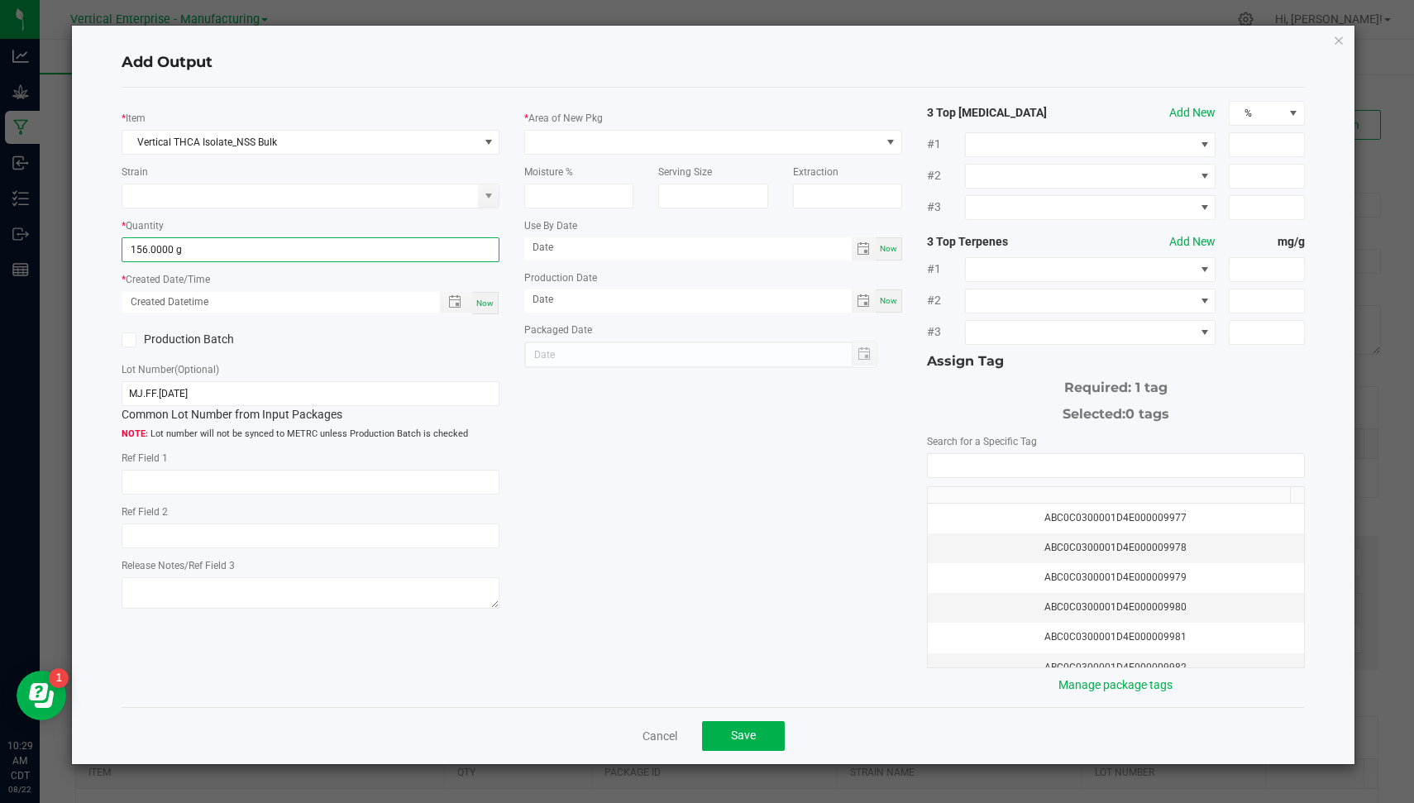
type input "[DATE] 10:29 AM"
type input "[DATE]"
click at [191, 335] on label "Production Batch" at bounding box center [210, 339] width 176 height 17
click at [0, 0] on input "Production Batch" at bounding box center [0, 0] width 0 height 0
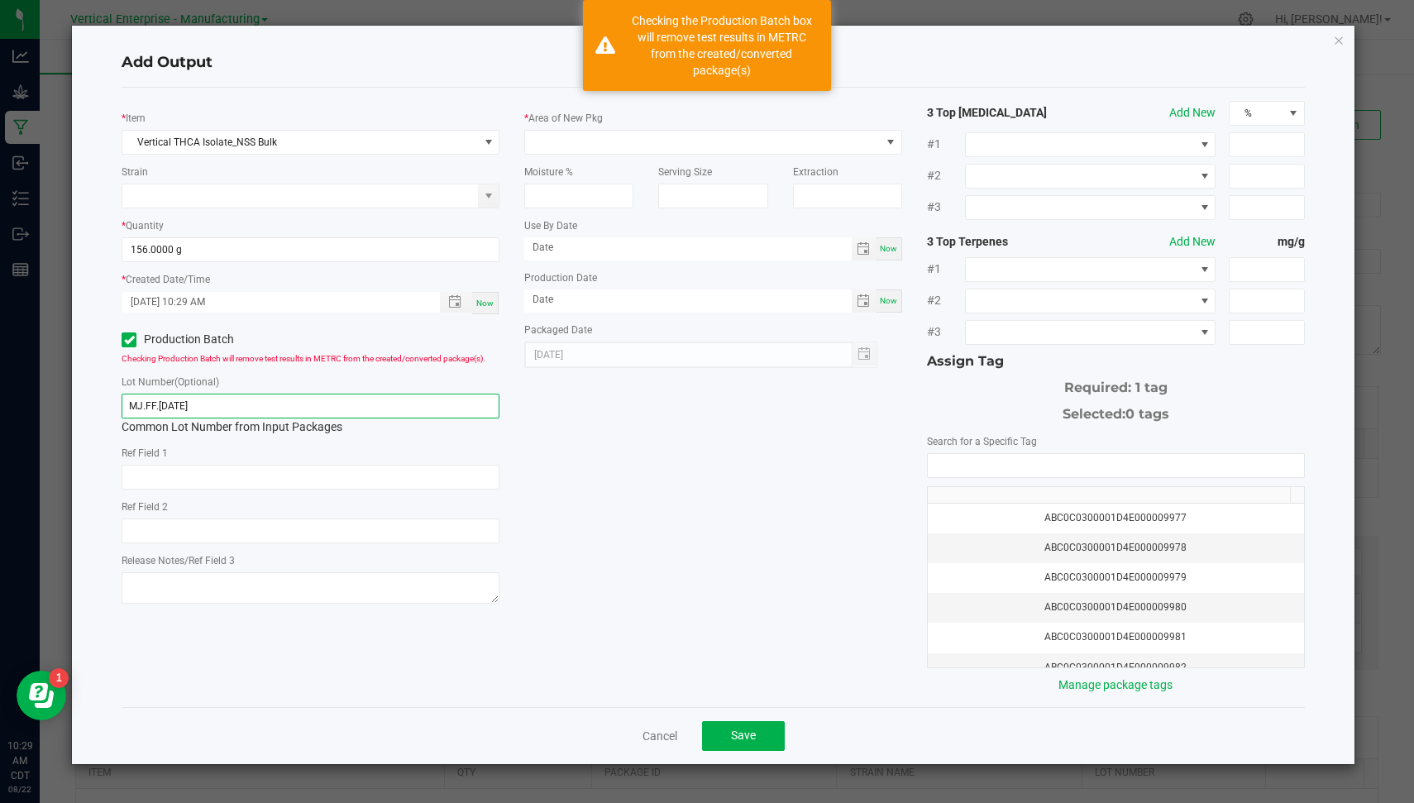
click at [227, 408] on input "MJ.FF.[DATE]" at bounding box center [311, 406] width 378 height 25
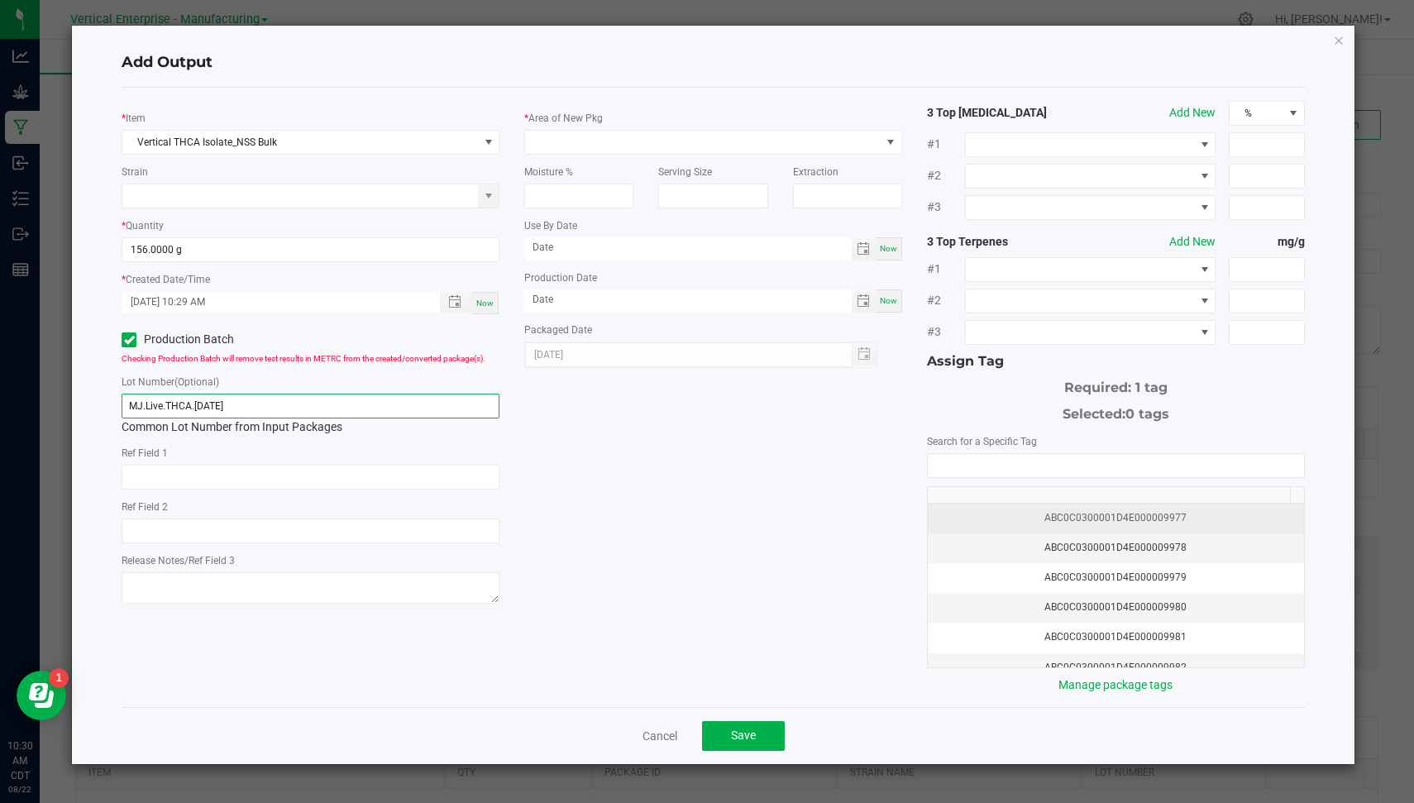
type input "MJ.Live.THCA.[DATE]"
click at [1189, 513] on div "ABC0C0300001D4E000009977" at bounding box center [1116, 518] width 356 height 16
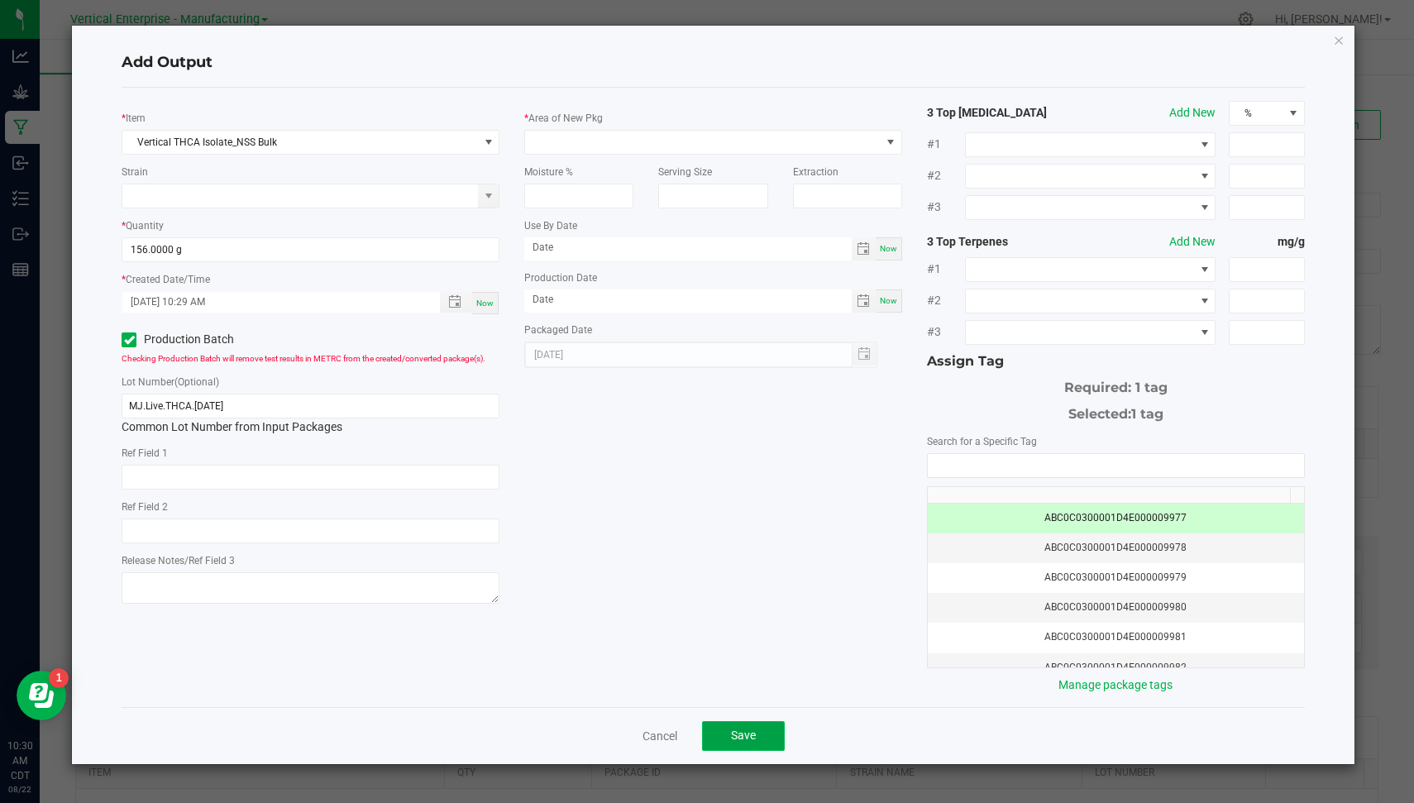
click at [761, 724] on button "Save" at bounding box center [743, 736] width 83 height 30
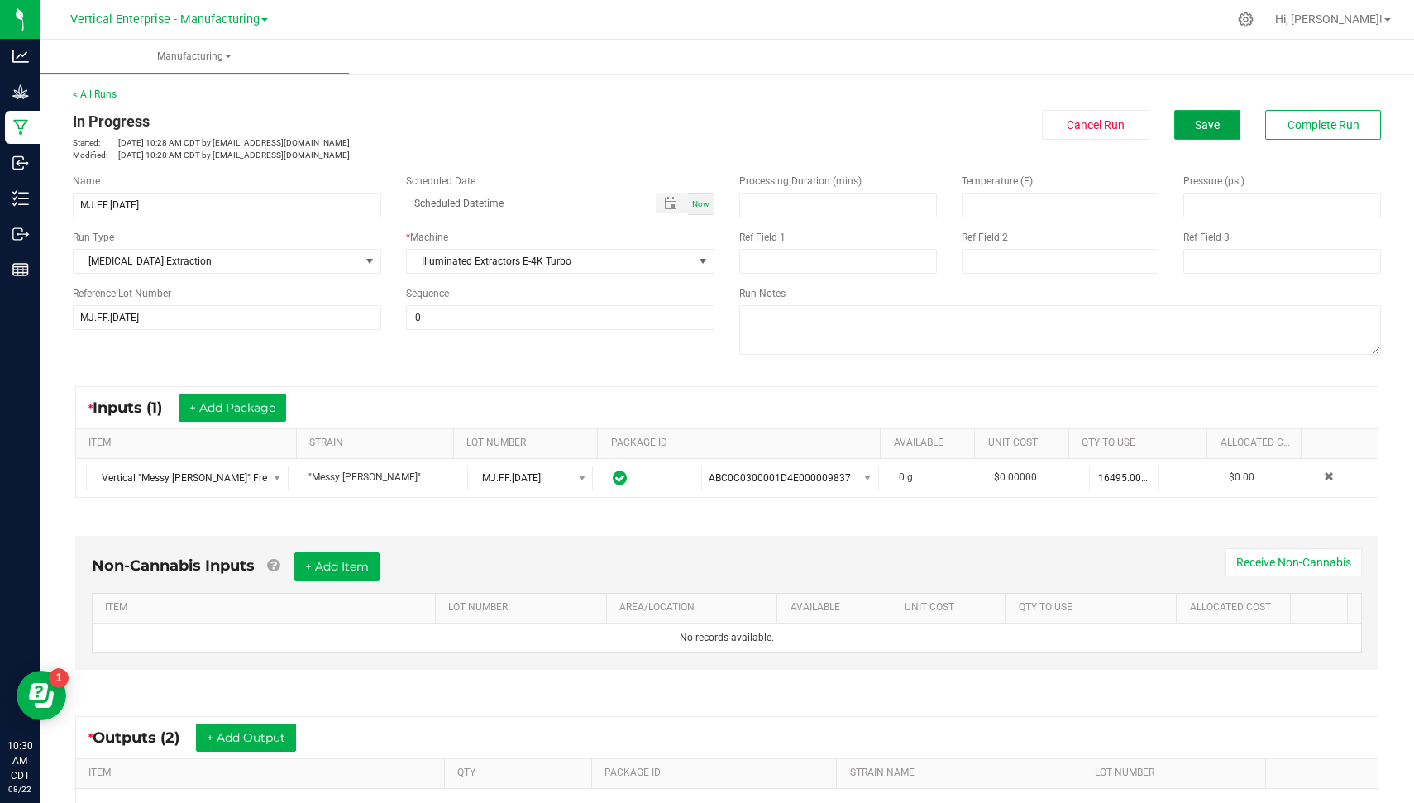
click at [1174, 134] on button "Save" at bounding box center [1207, 125] width 66 height 30
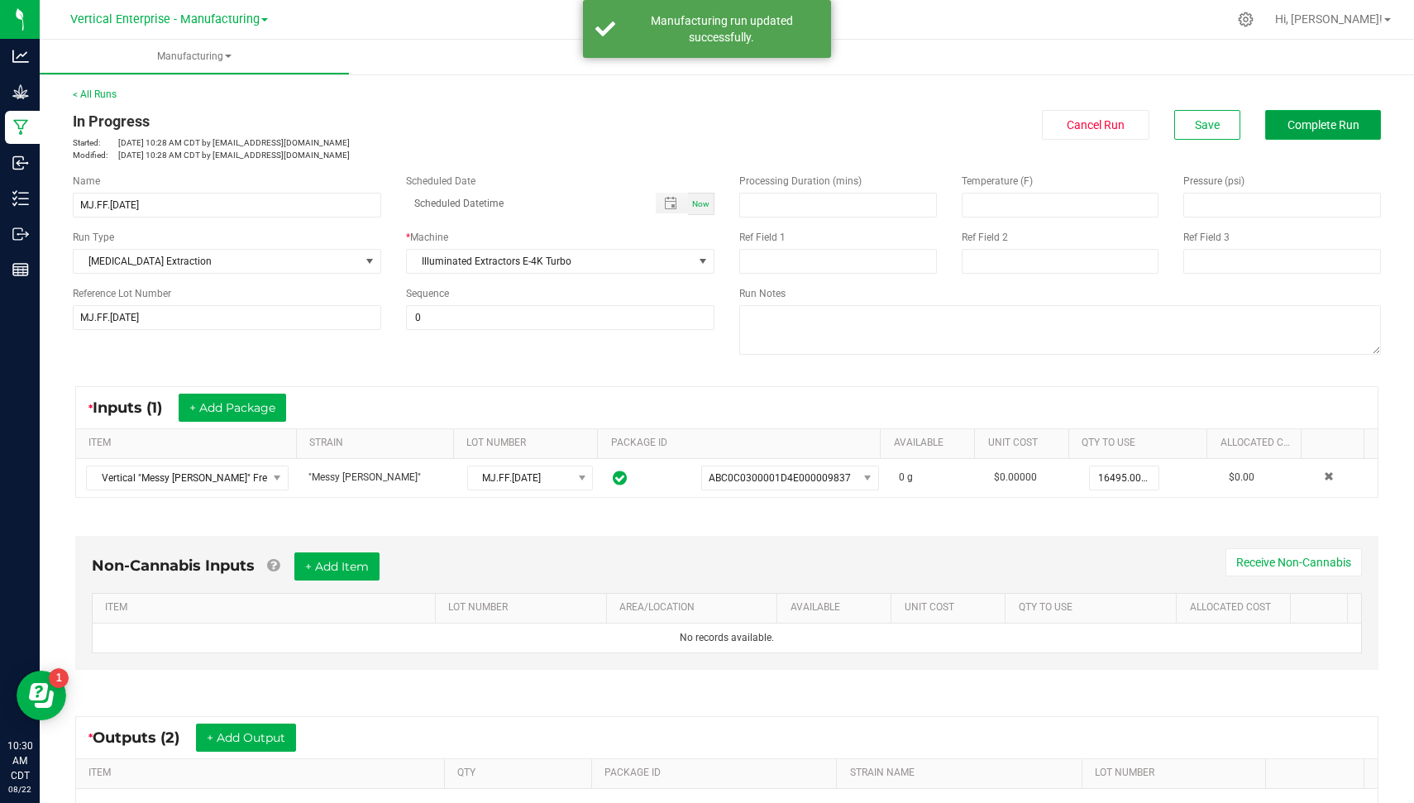
click at [1266, 114] on button "Complete Run" at bounding box center [1323, 125] width 116 height 30
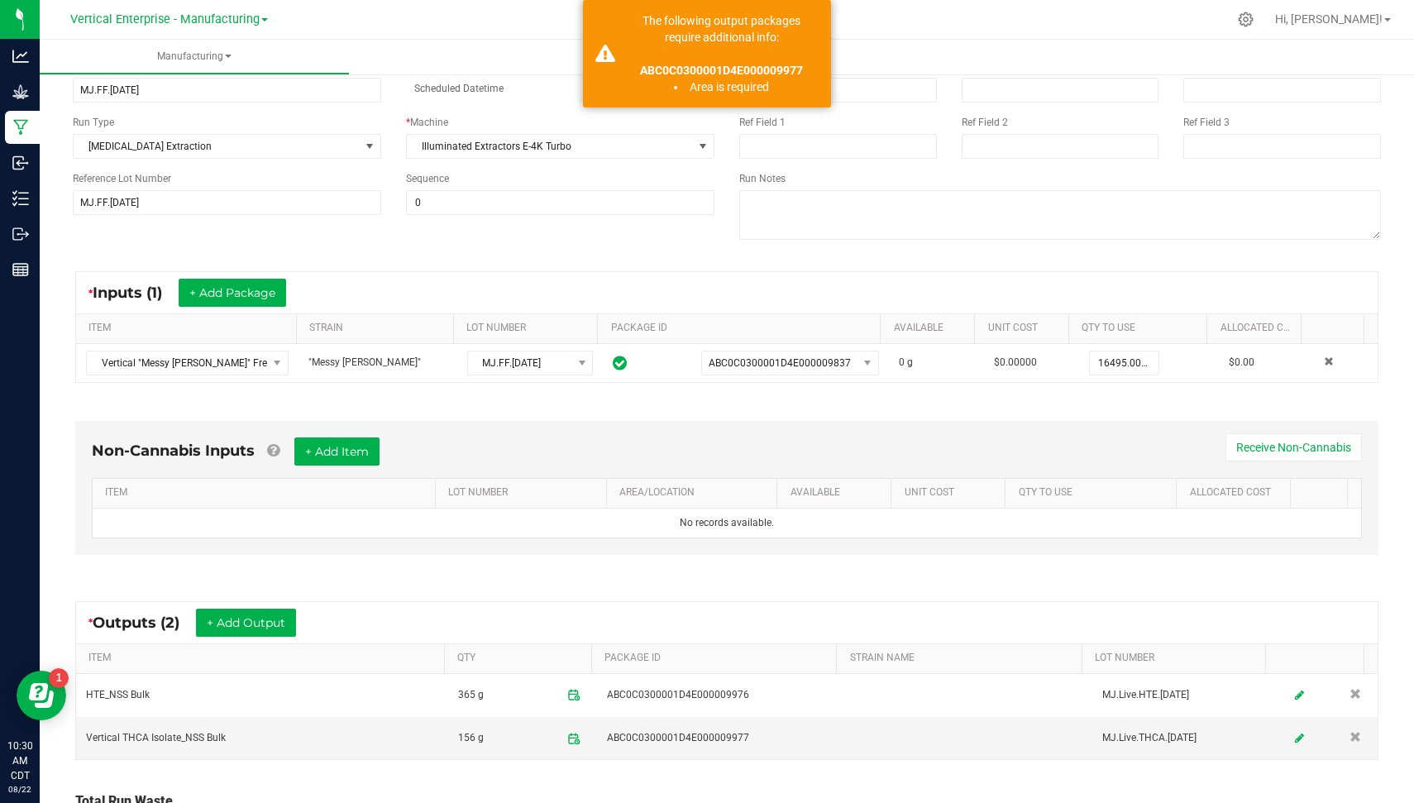
scroll to position [239, 0]
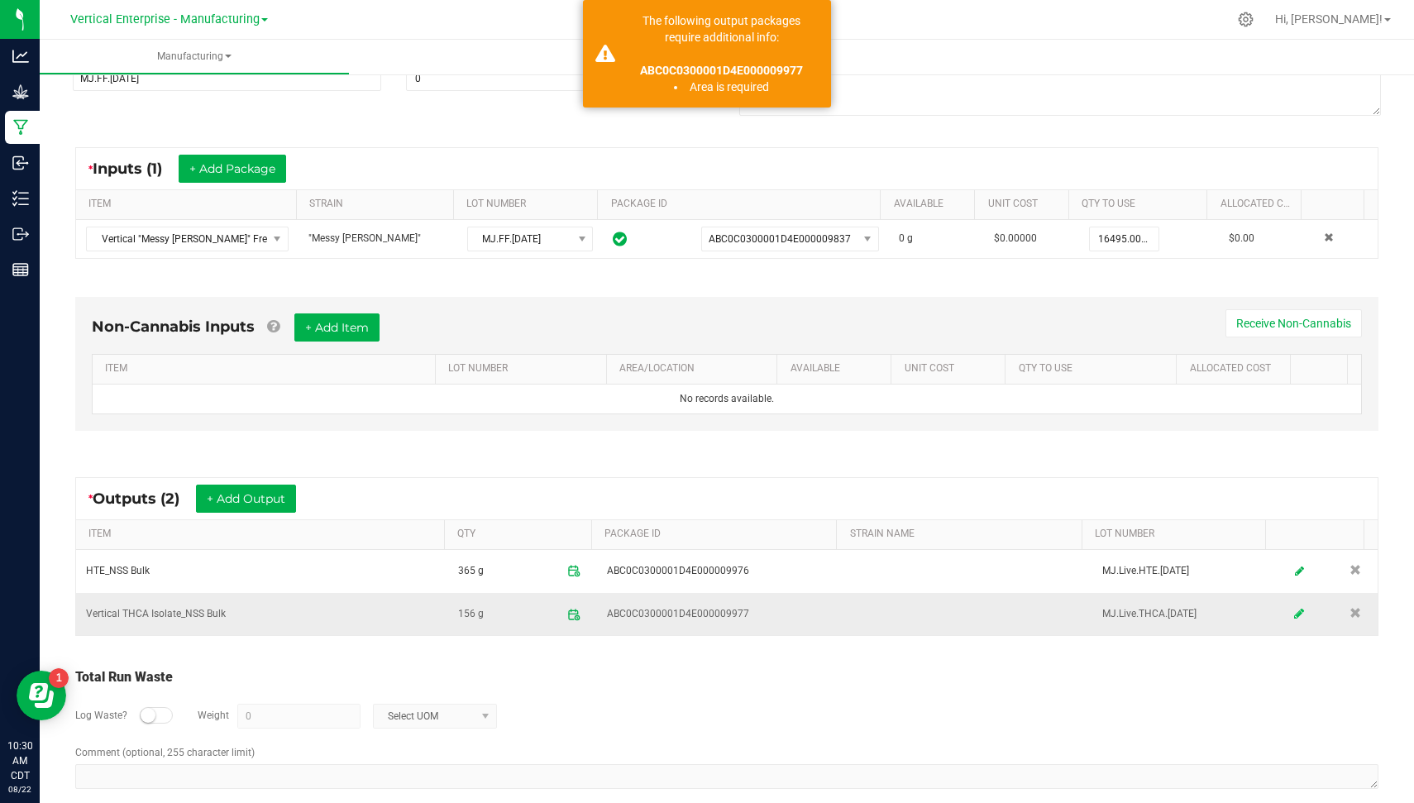
click at [1294, 608] on icon at bounding box center [1299, 614] width 10 height 12
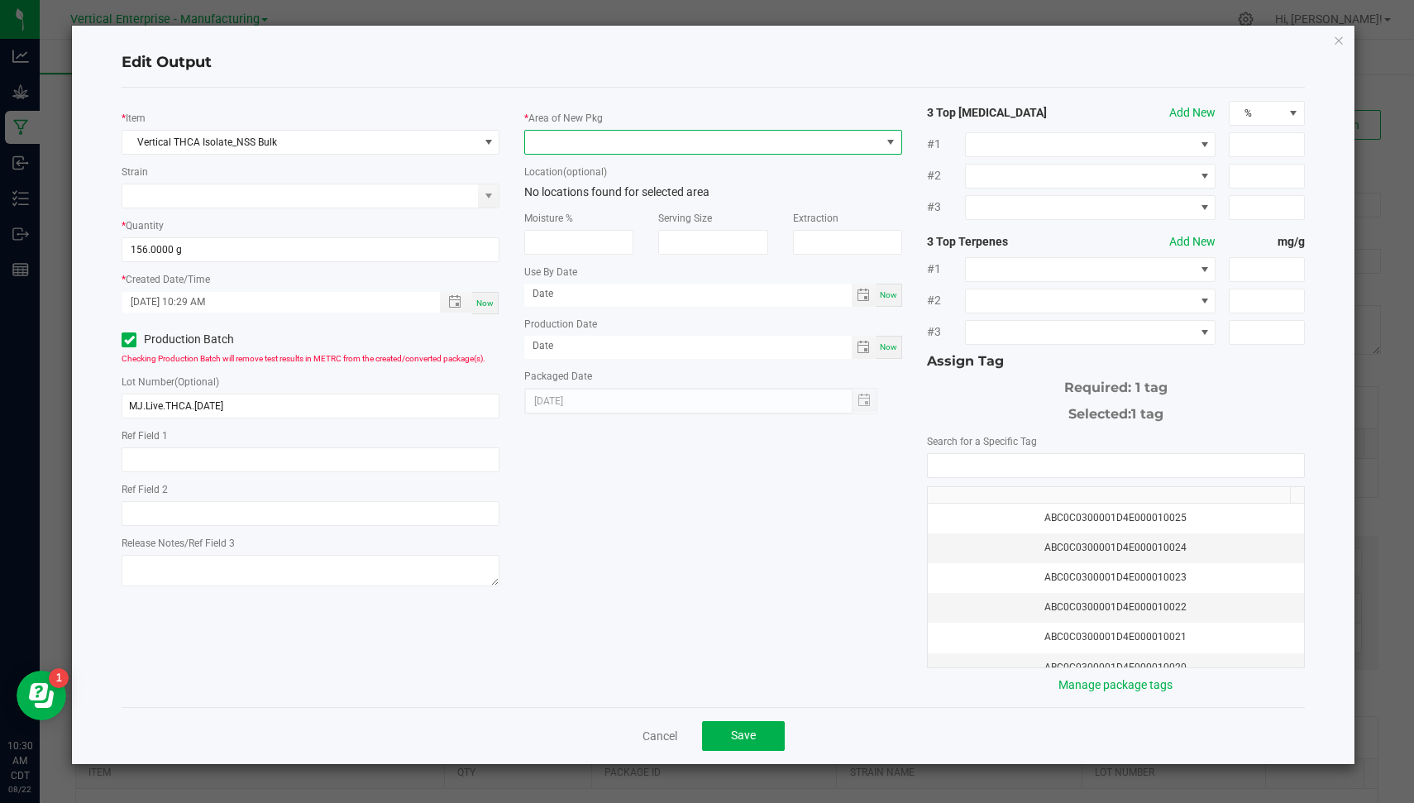
click at [838, 132] on span at bounding box center [703, 142] width 356 height 23
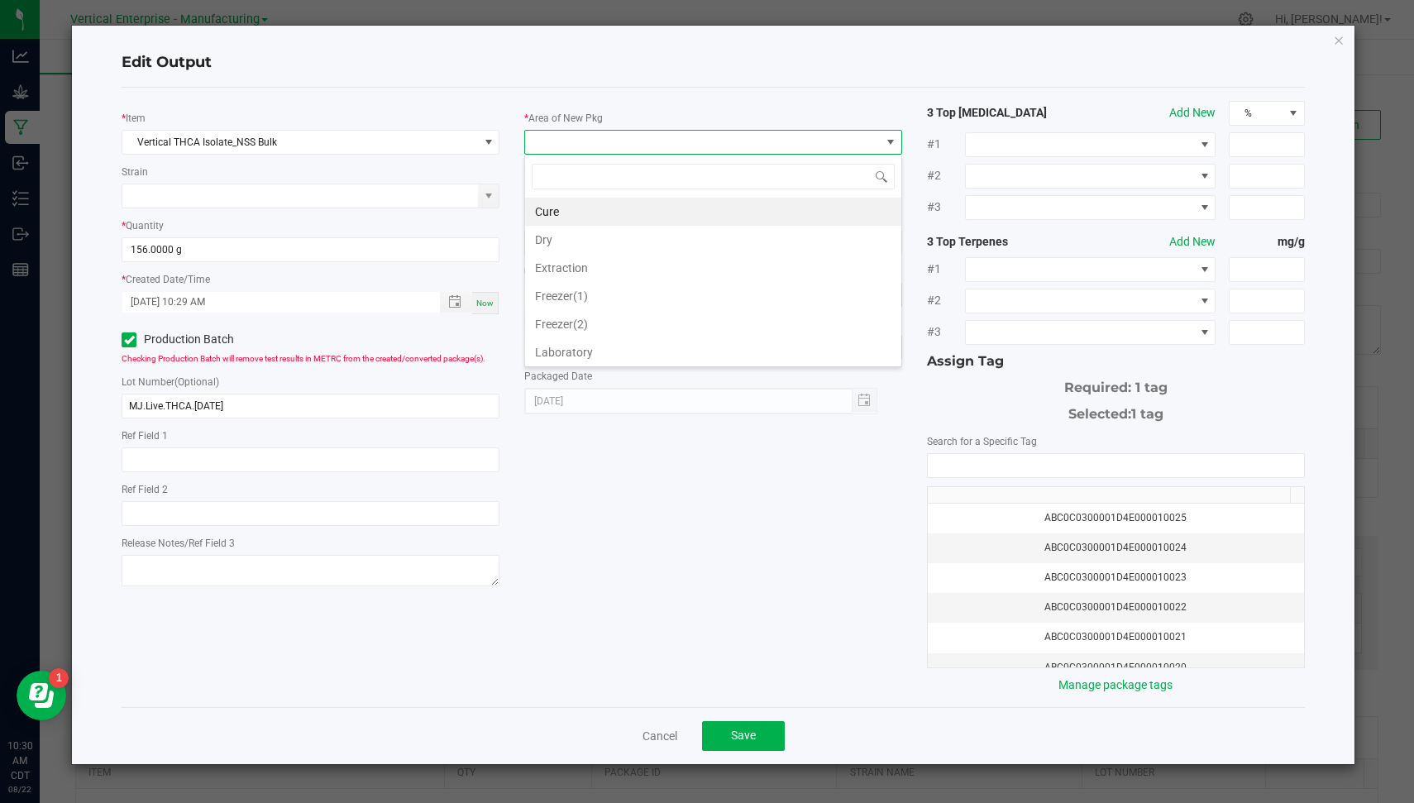
scroll to position [191, 0]
click at [846, 344] on li "Vault" at bounding box center [713, 358] width 376 height 28
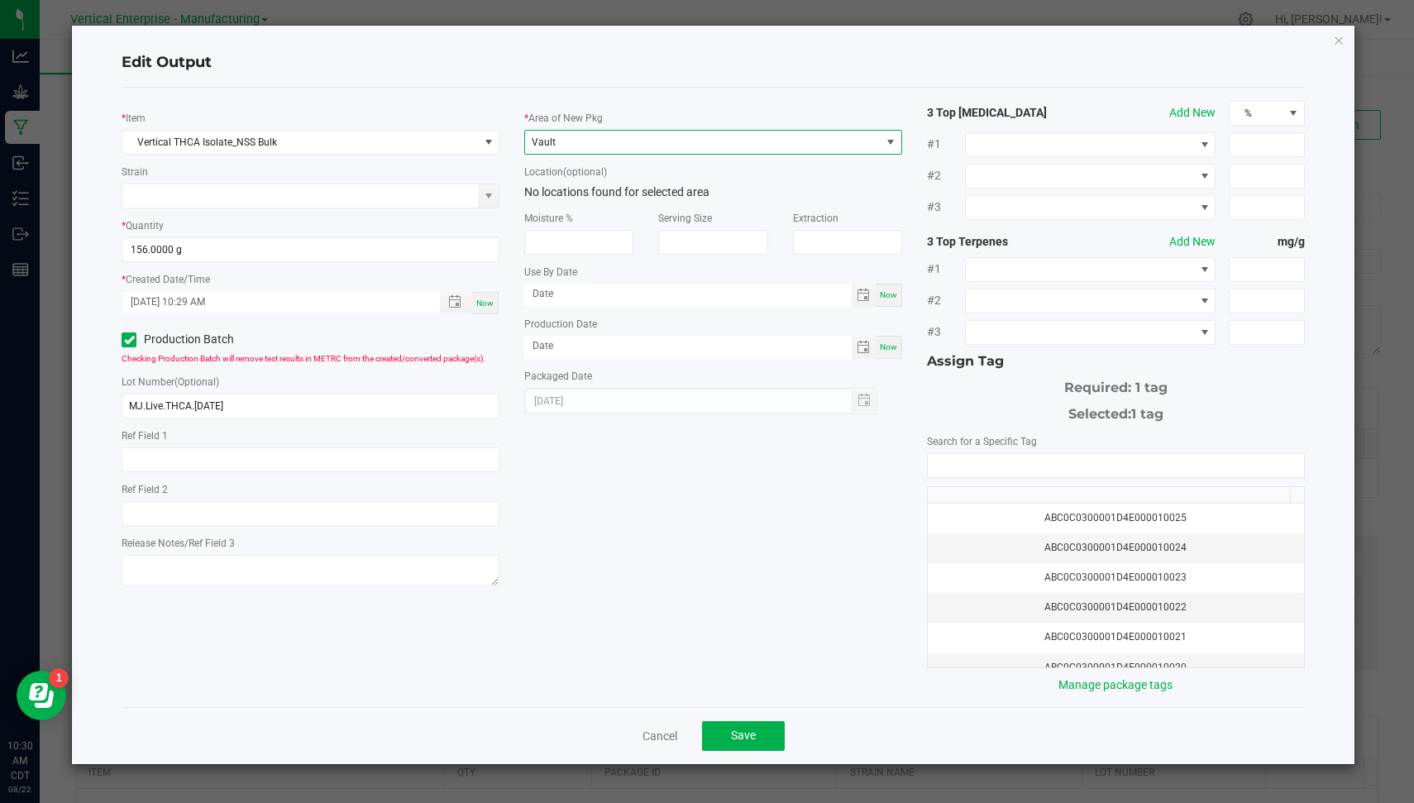
click at [744, 745] on div "Cancel Save" at bounding box center [713, 735] width 1183 height 57
click at [738, 731] on span "Save" at bounding box center [743, 735] width 25 height 13
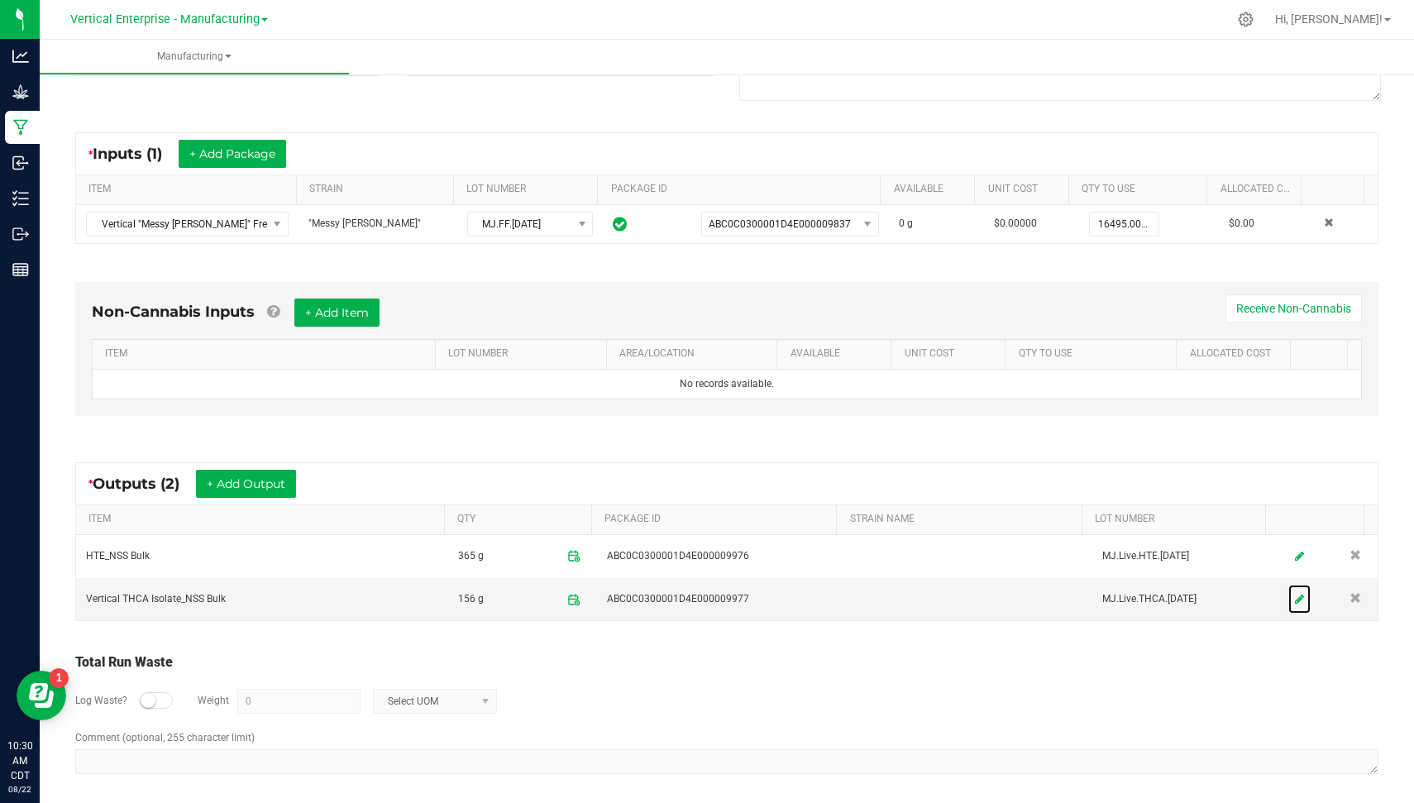
scroll to position [0, 0]
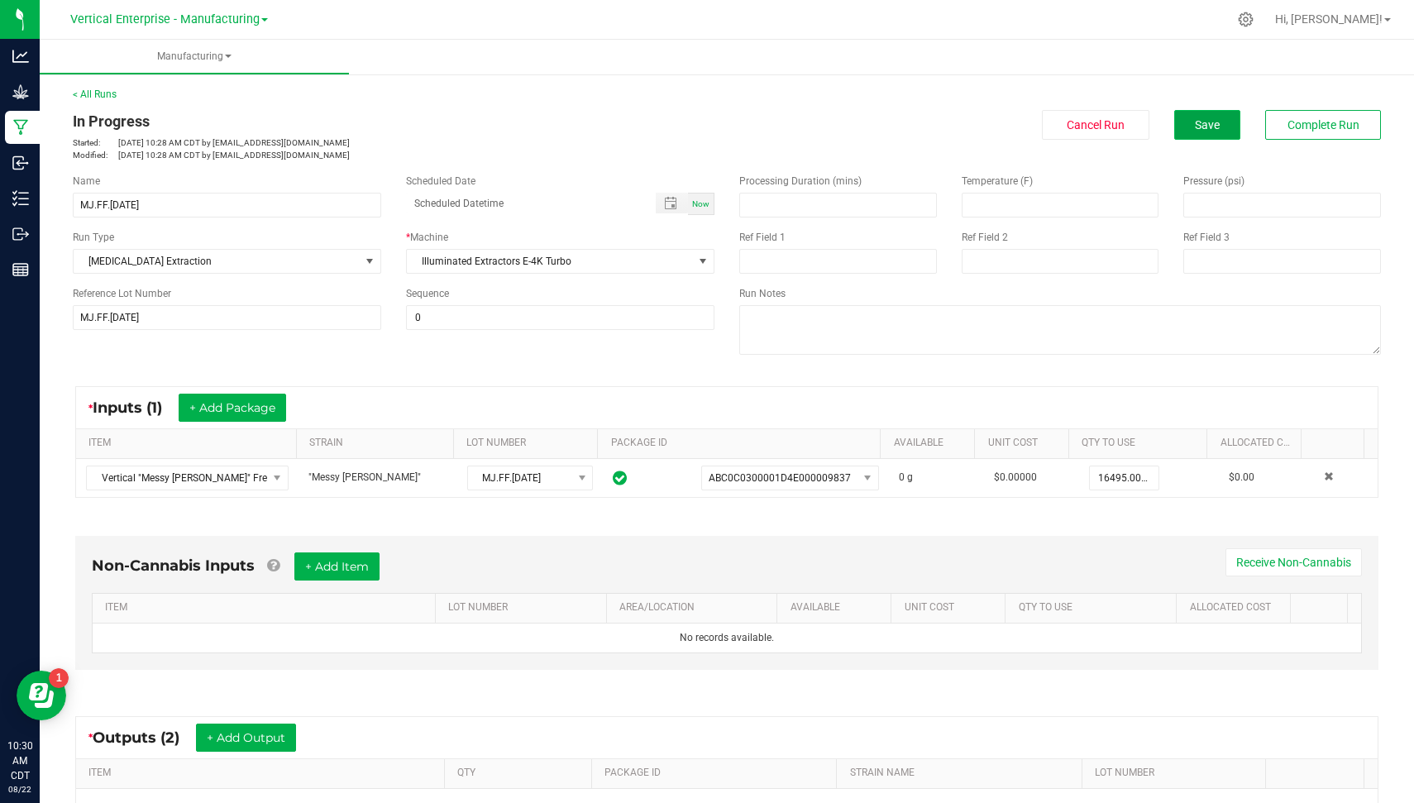
click at [1183, 112] on button "Save" at bounding box center [1207, 125] width 66 height 30
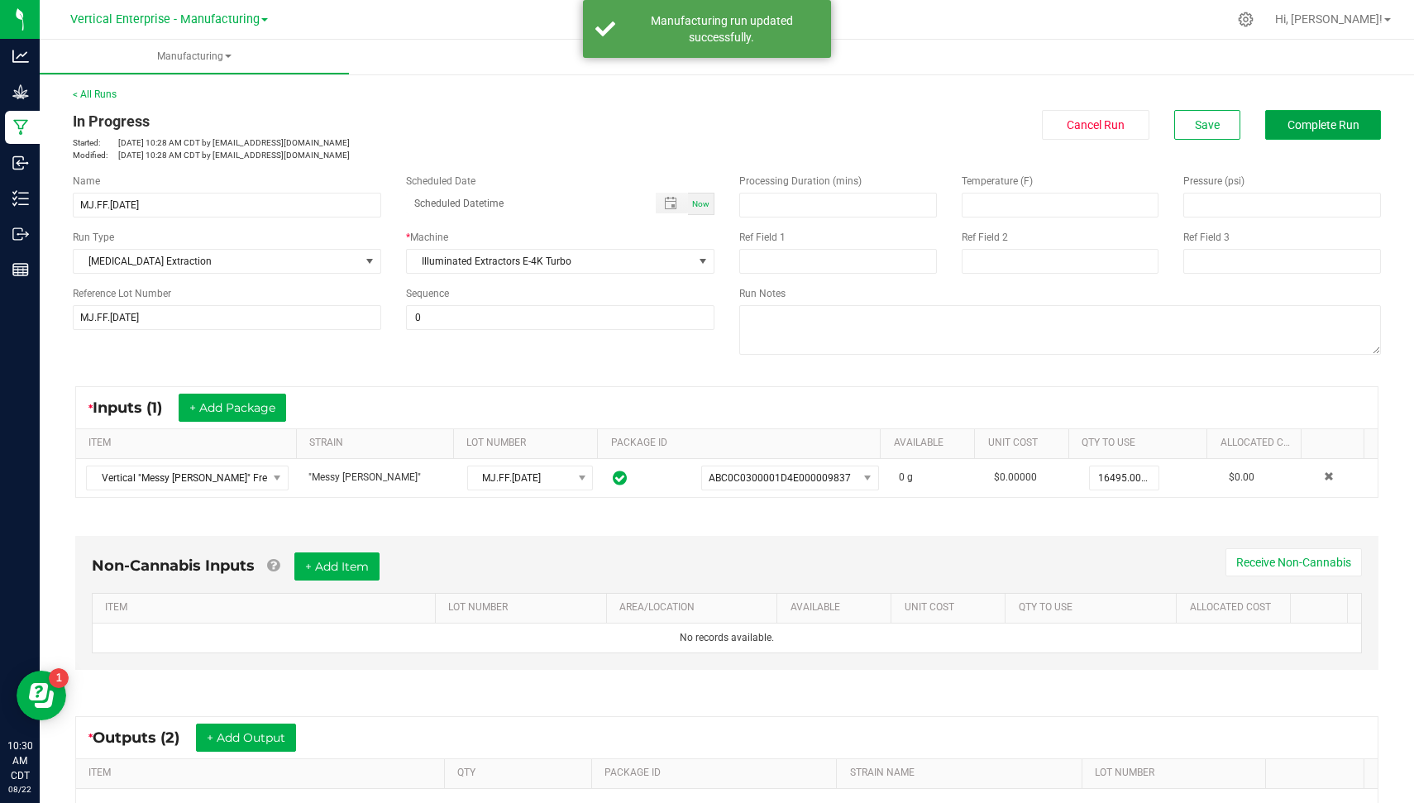
click at [1290, 127] on span "Complete Run" at bounding box center [1324, 124] width 72 height 13
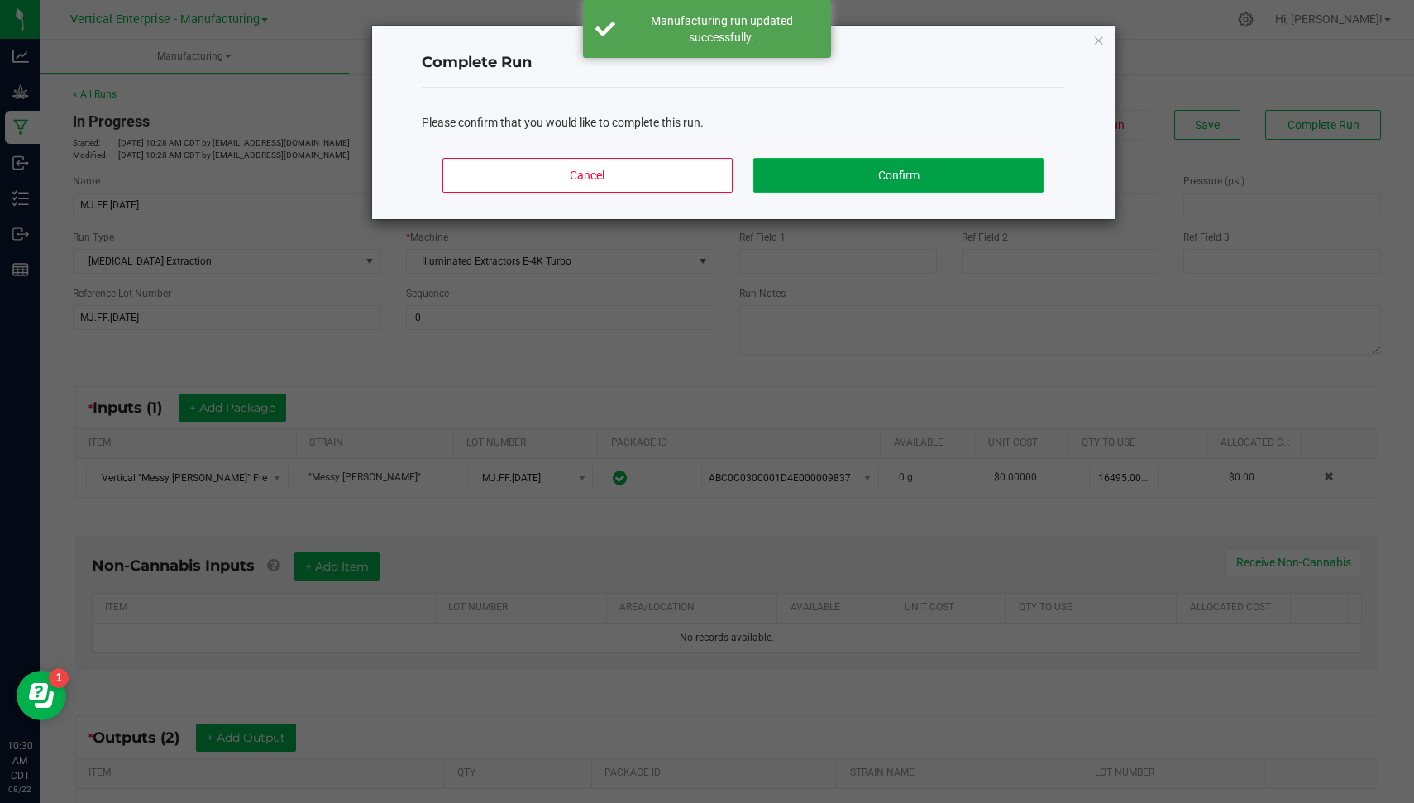
click at [871, 184] on button "Confirm" at bounding box center [897, 175] width 289 height 35
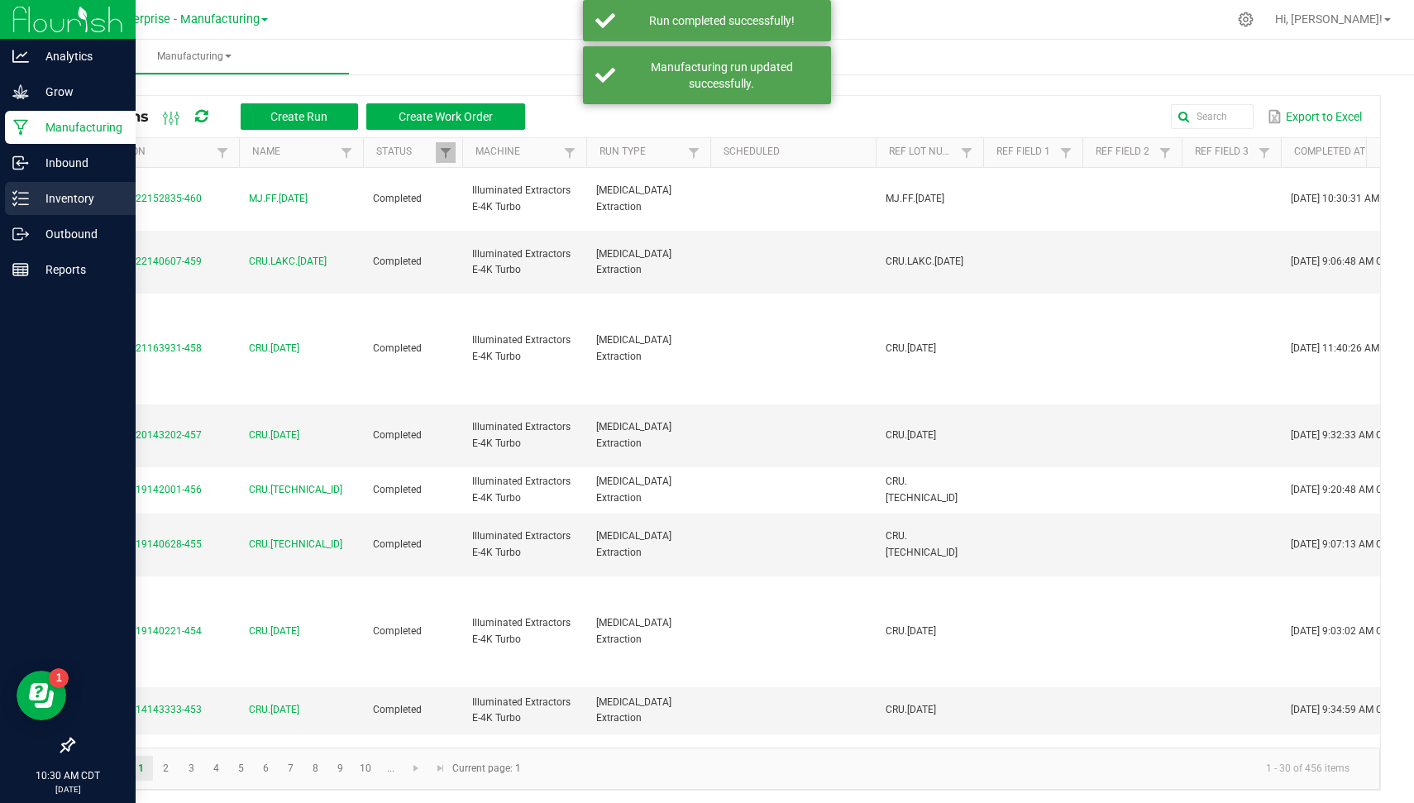
click at [35, 208] on div "Inventory" at bounding box center [70, 198] width 131 height 33
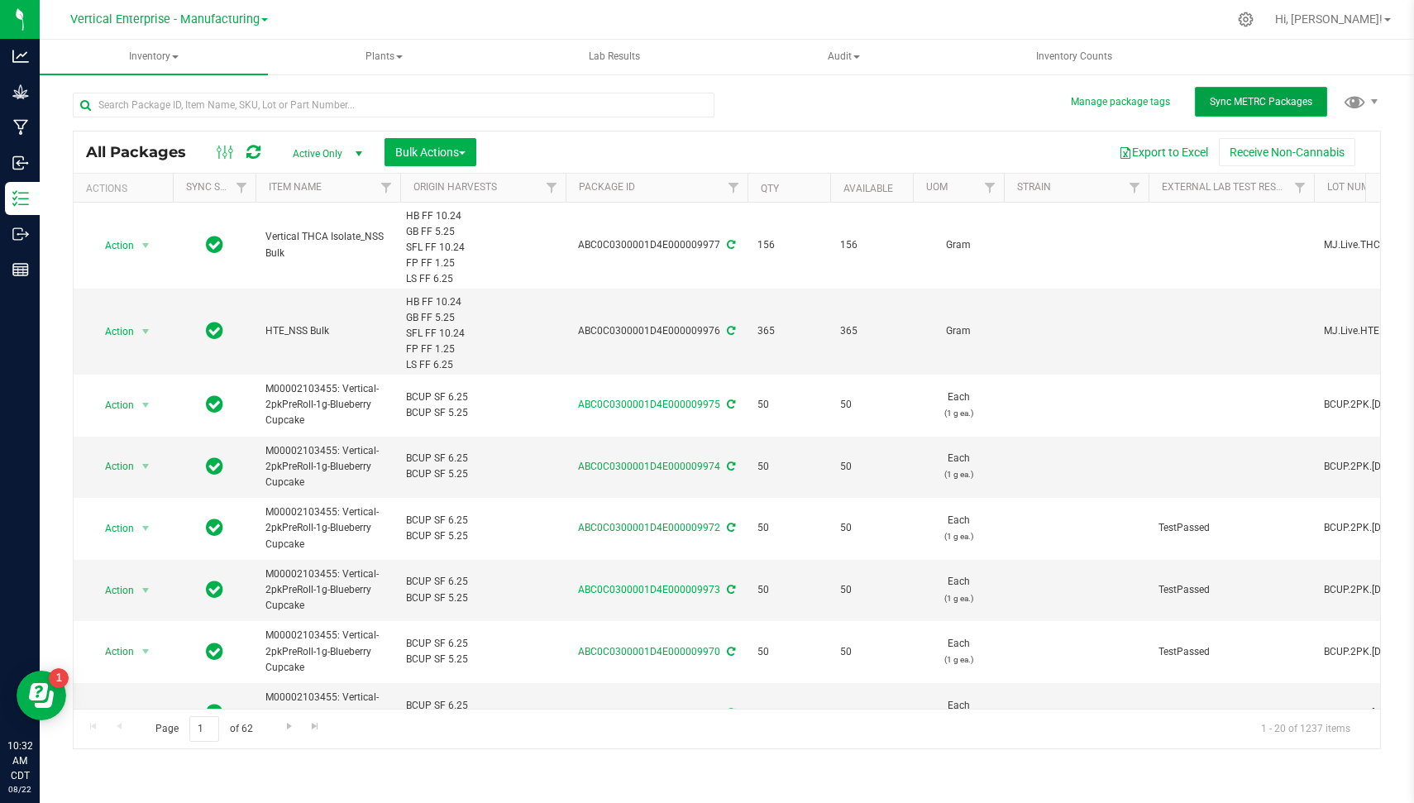
click at [1249, 96] on span "Sync METRC Packages" at bounding box center [1261, 102] width 103 height 12
